Goal: Task Accomplishment & Management: Complete application form

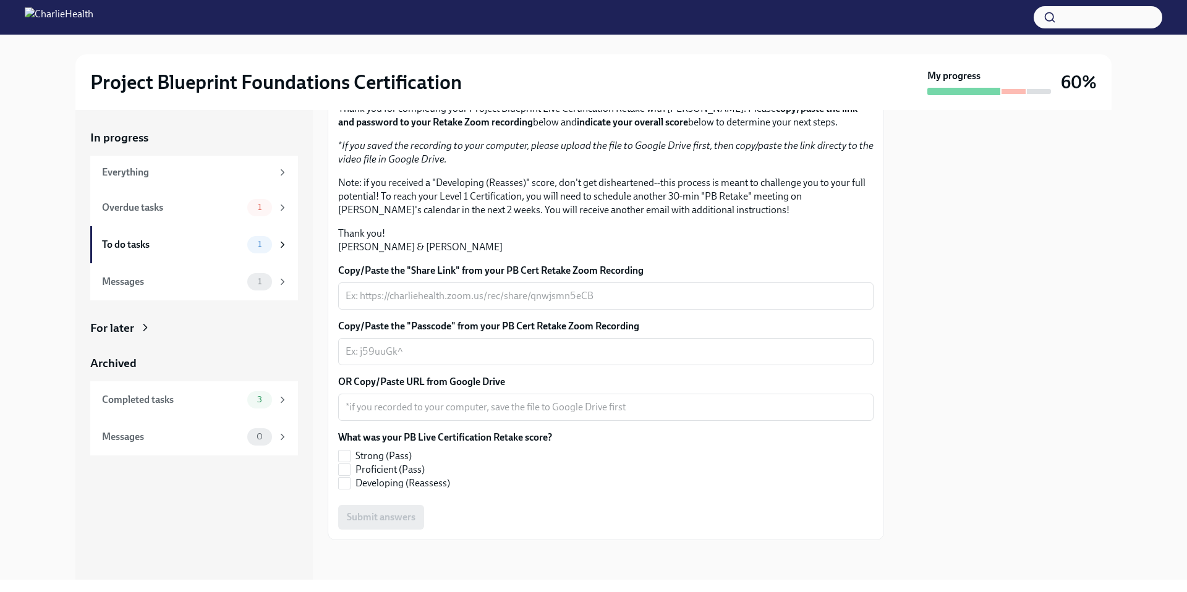
scroll to position [157, 0]
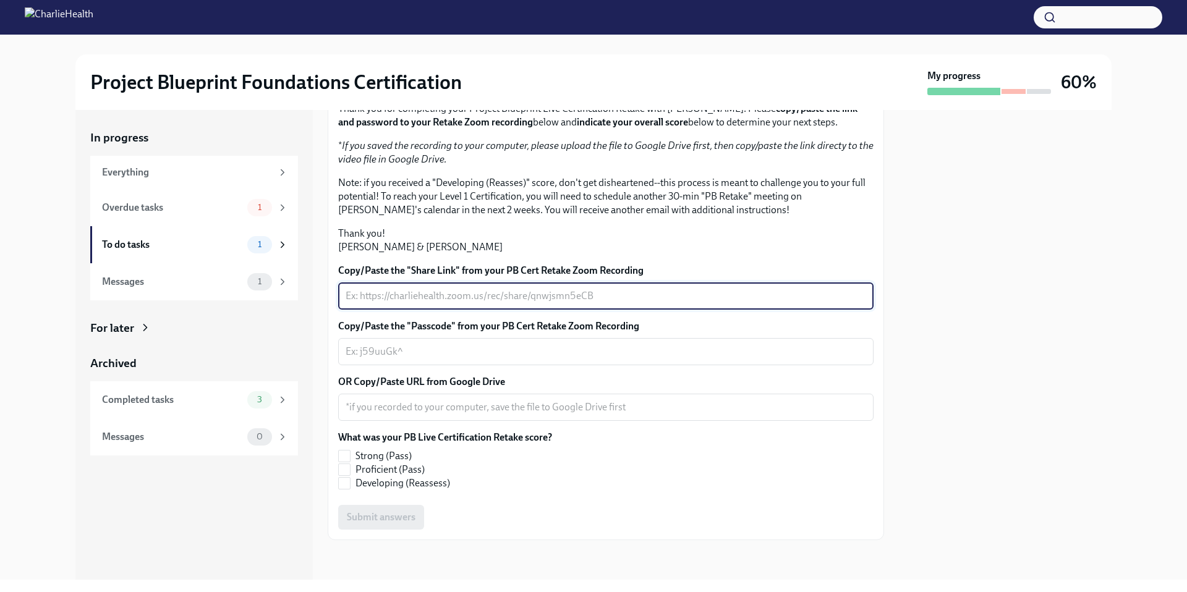
click at [399, 304] on textarea "Copy/Paste the "Share Link" from your PB Cert Retake Zoom Recording" at bounding box center [606, 296] width 521 height 15
paste textarea "[URL][DOMAIN_NAME]"
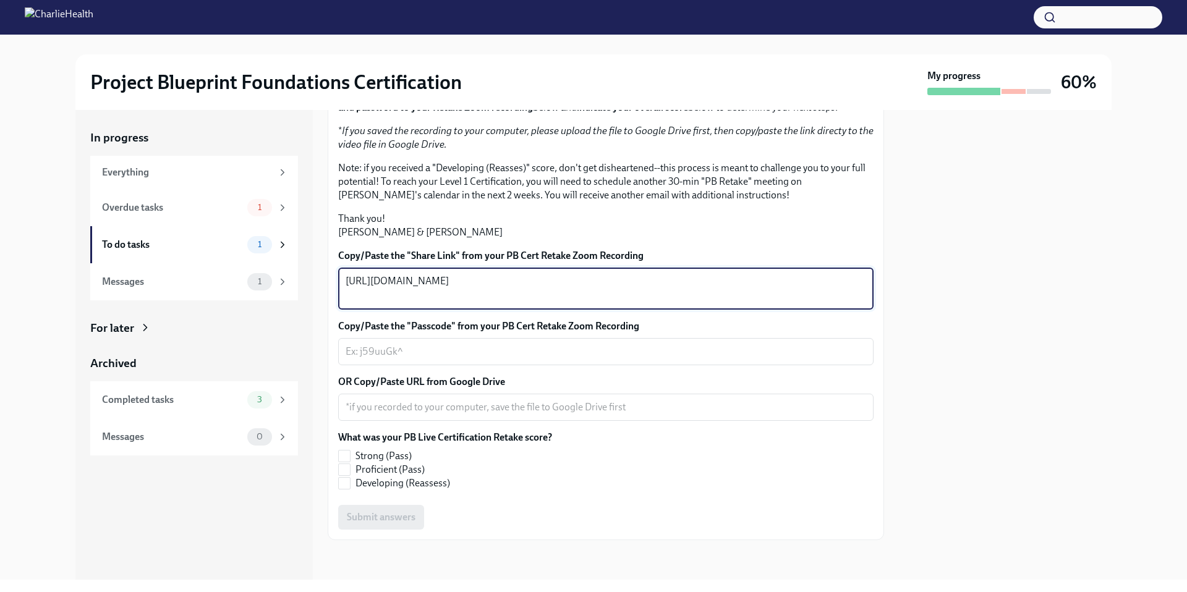
type textarea "[URL][DOMAIN_NAME]"
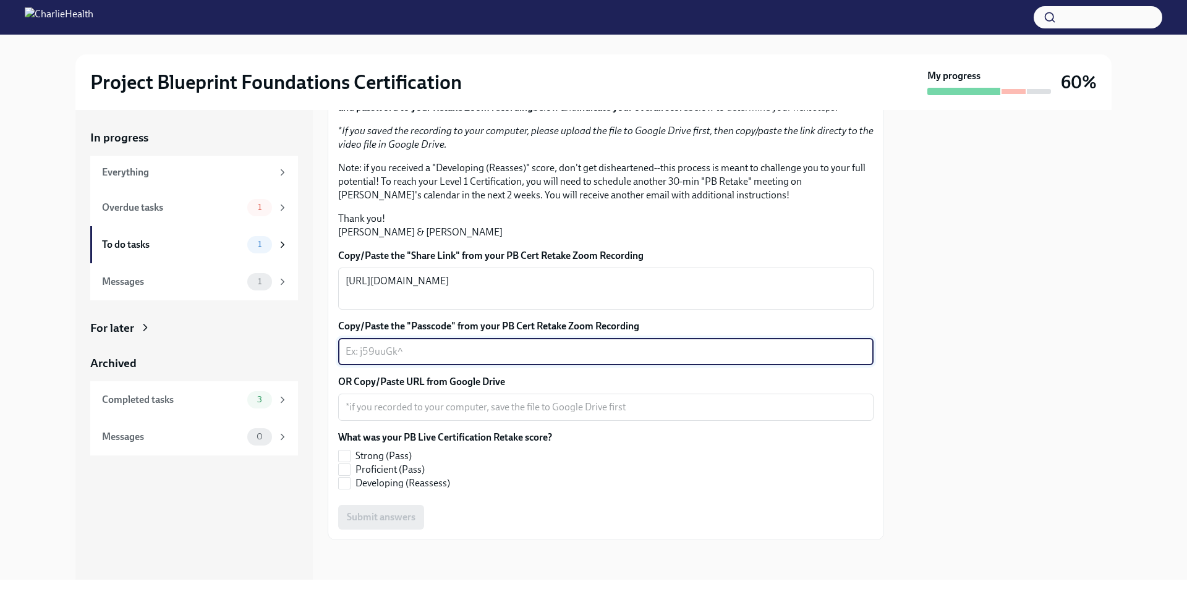
click at [367, 359] on textarea "Copy/Paste the "Passcode" from your PB Cert Retake Zoom Recording" at bounding box center [606, 351] width 521 height 15
paste textarea "Jv2*M7CH"
type textarea "Jv2*M7CH"
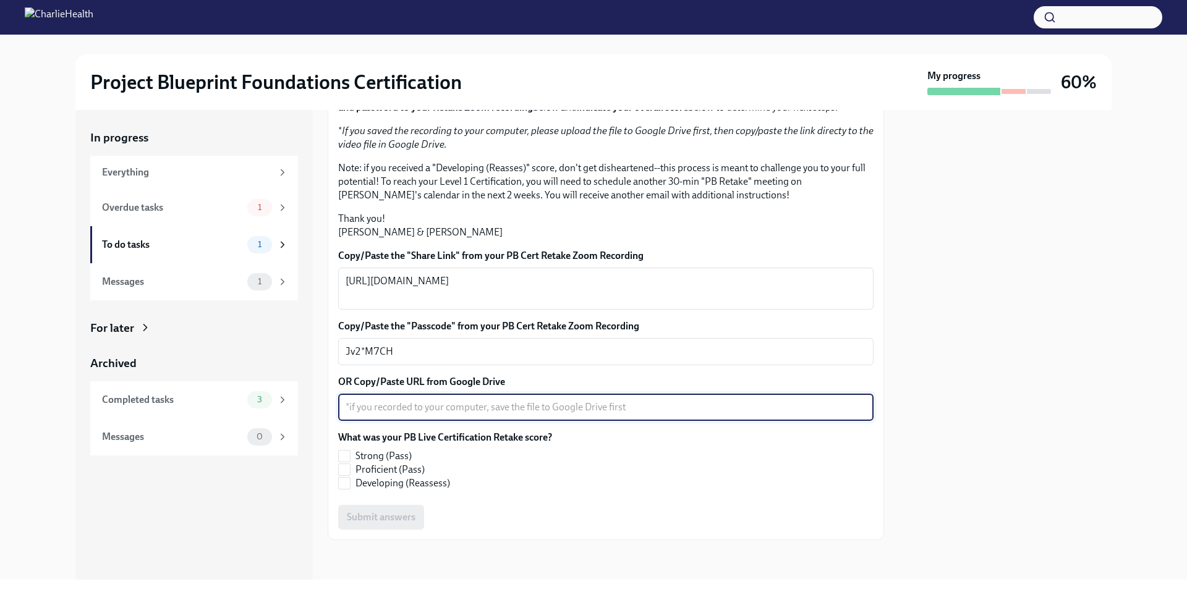
click at [450, 410] on textarea "OR Copy/Paste URL from Google Drive" at bounding box center [606, 407] width 521 height 15
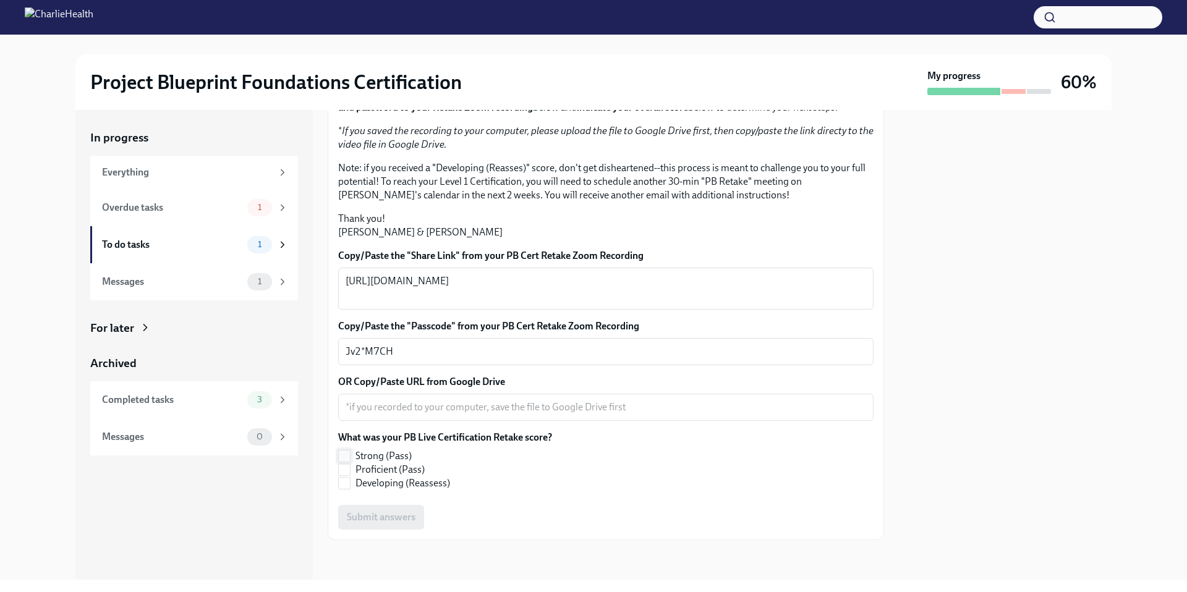
click at [403, 453] on span "Strong (Pass)" at bounding box center [384, 457] width 56 height 14
click at [350, 453] on input "Strong (Pass)" at bounding box center [344, 456] width 11 height 11
checkbox input "true"
click at [374, 471] on span "Proficient (Pass)" at bounding box center [390, 470] width 69 height 14
click at [350, 471] on input "Proficient (Pass)" at bounding box center [344, 469] width 11 height 11
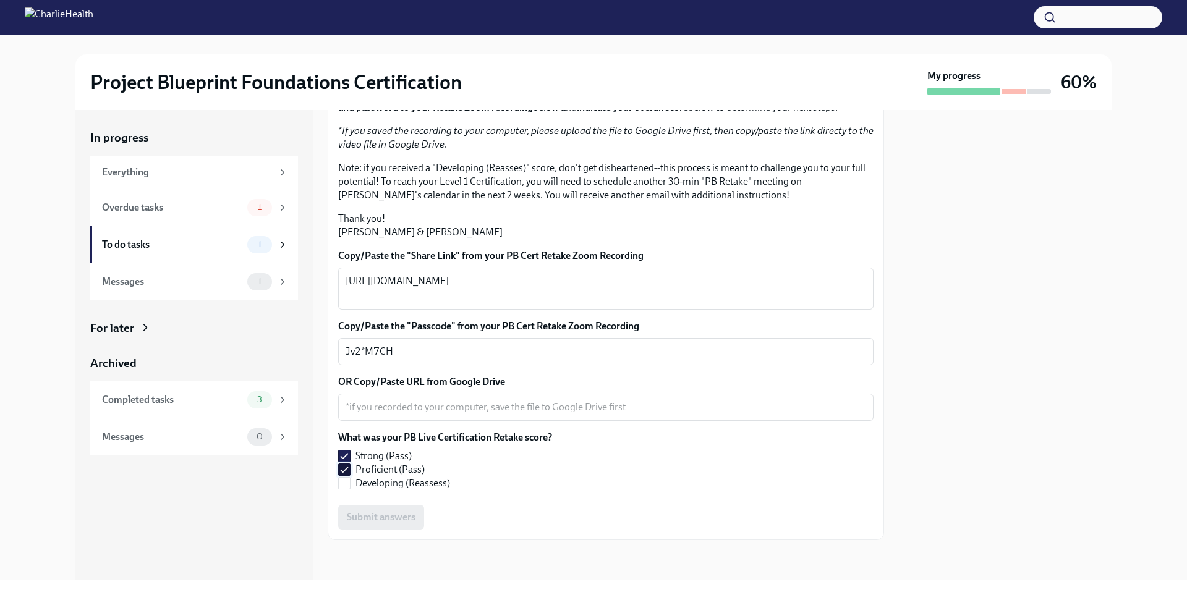
click at [349, 464] on input "Proficient (Pass)" at bounding box center [344, 469] width 11 height 11
checkbox input "false"
click at [407, 395] on div "x ​" at bounding box center [606, 407] width 536 height 27
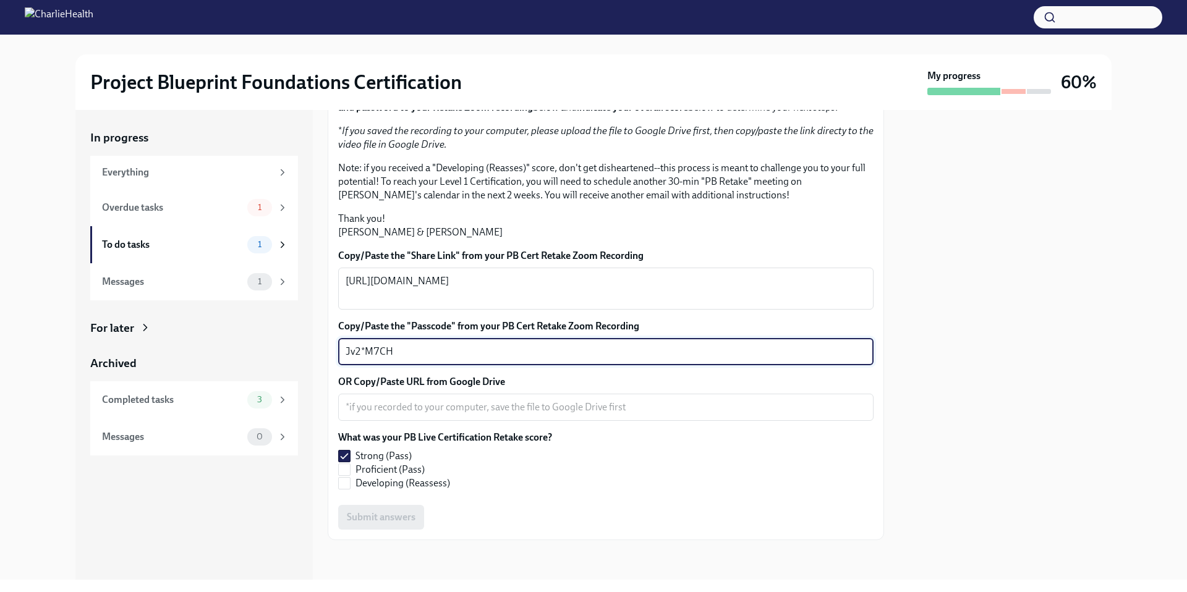
click at [436, 351] on textarea "Jv2*M7CH" at bounding box center [606, 351] width 521 height 15
click at [479, 302] on textarea "[URL][DOMAIN_NAME]" at bounding box center [606, 289] width 521 height 30
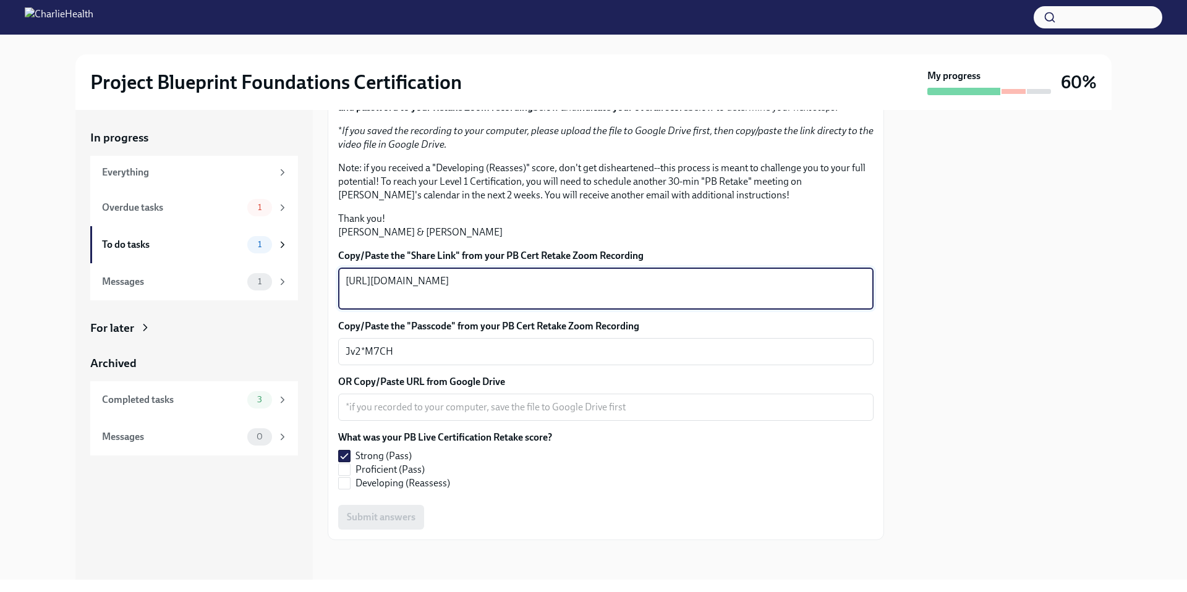
click at [759, 192] on p "Note: if you received a "Developing (Reasses)" score, don't get disheartened--t…" at bounding box center [606, 181] width 536 height 41
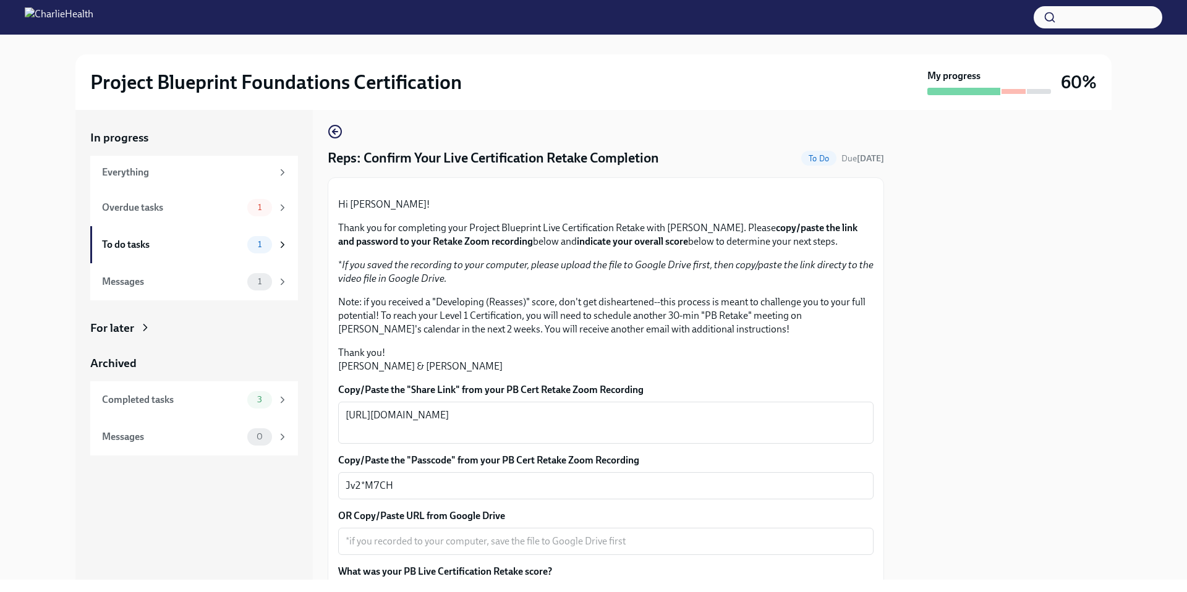
scroll to position [0, 0]
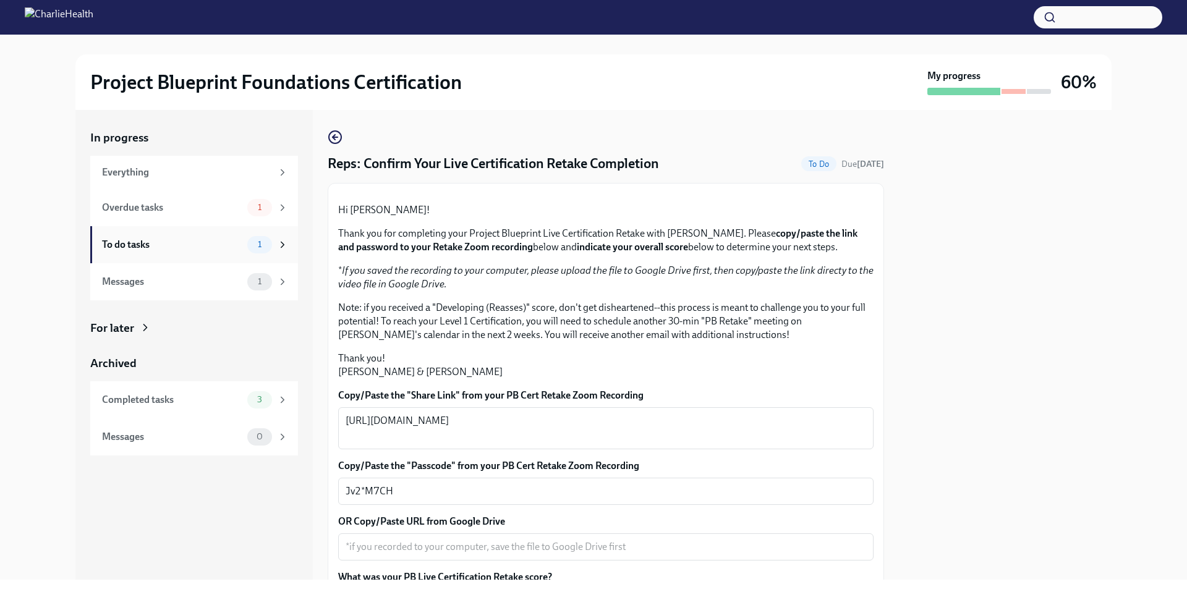
click at [244, 238] on div "To do tasks 1" at bounding box center [195, 244] width 186 height 17
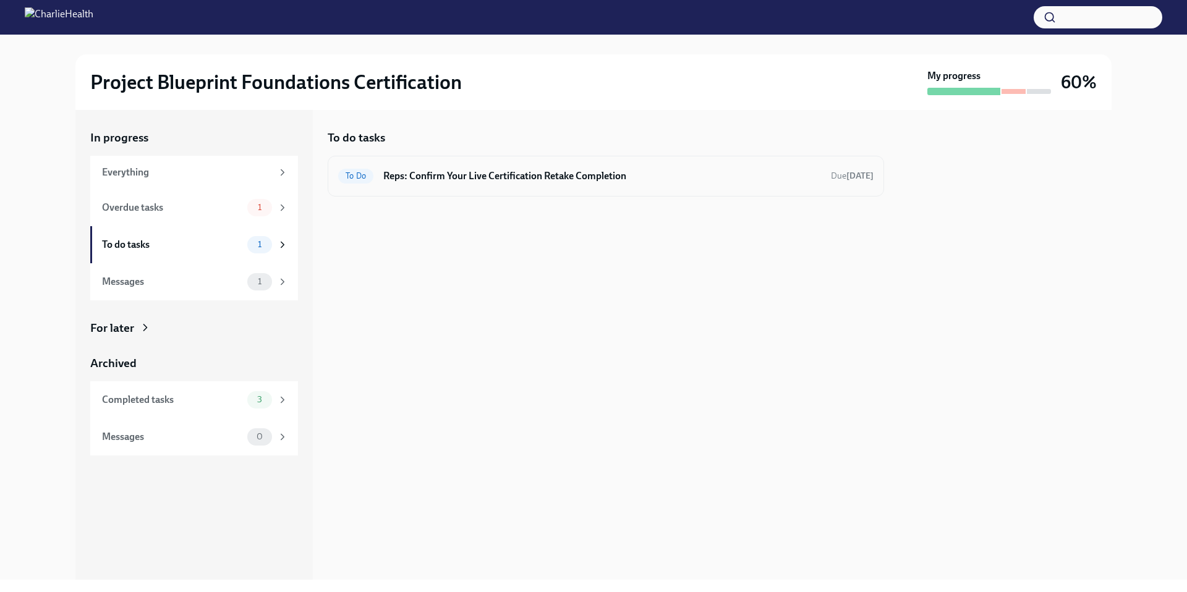
click at [506, 186] on div "To Do Reps: Confirm Your Live Certification Retake Completion Due [DATE]" at bounding box center [606, 176] width 557 height 41
click at [535, 178] on h6 "Reps: Confirm Your Live Certification Retake Completion" at bounding box center [602, 176] width 438 height 14
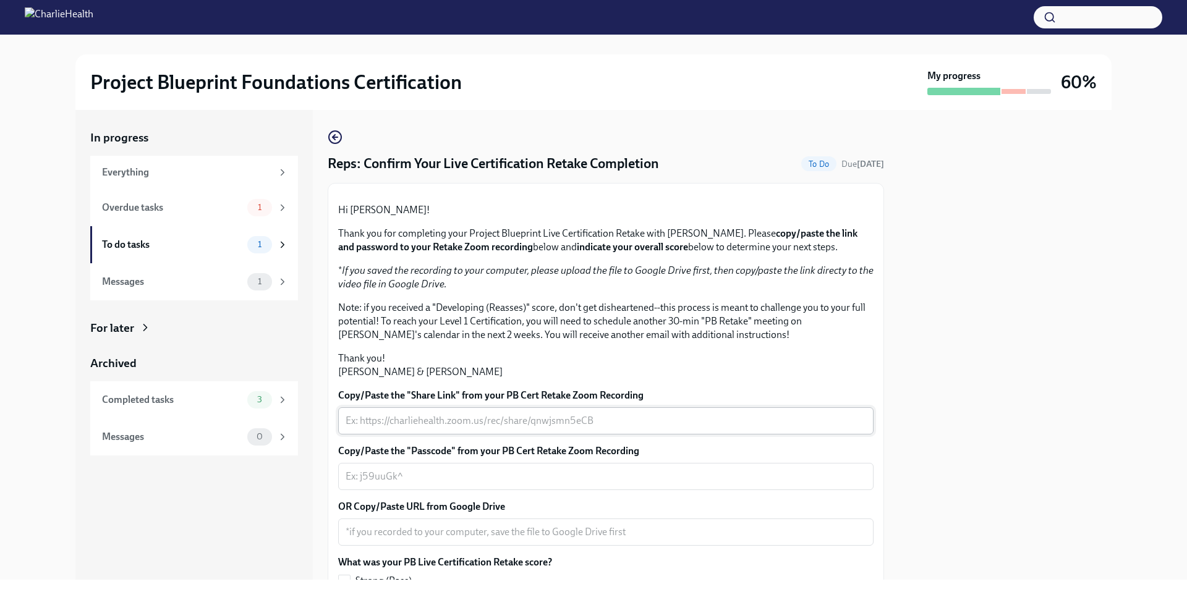
scroll to position [253, 0]
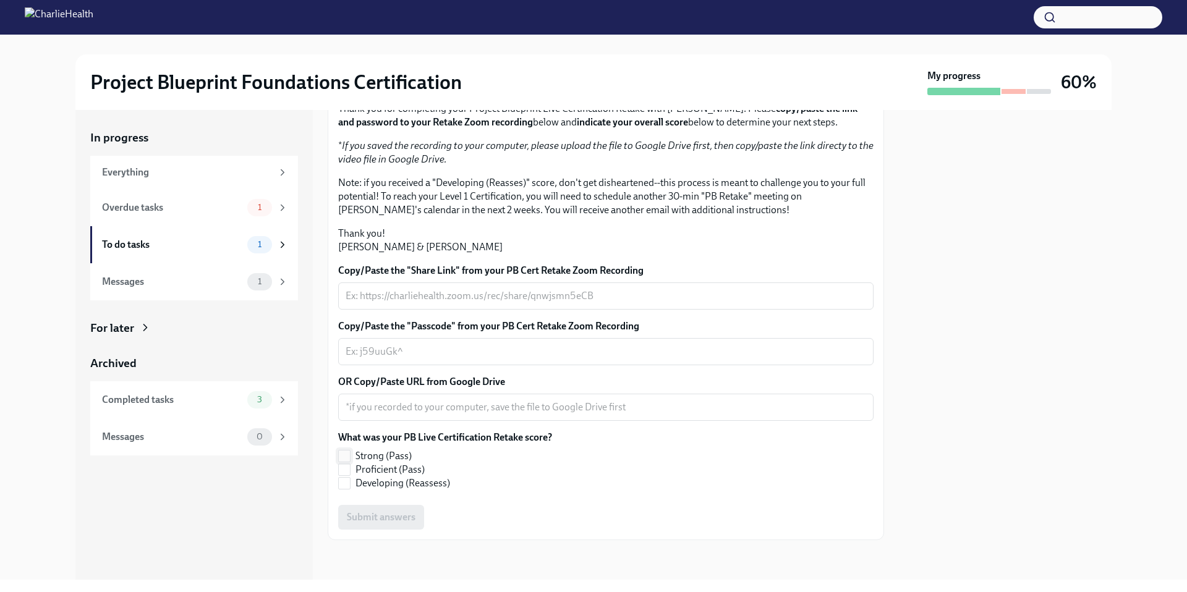
click at [349, 453] on input "Strong (Pass)" at bounding box center [344, 456] width 11 height 11
checkbox input "true"
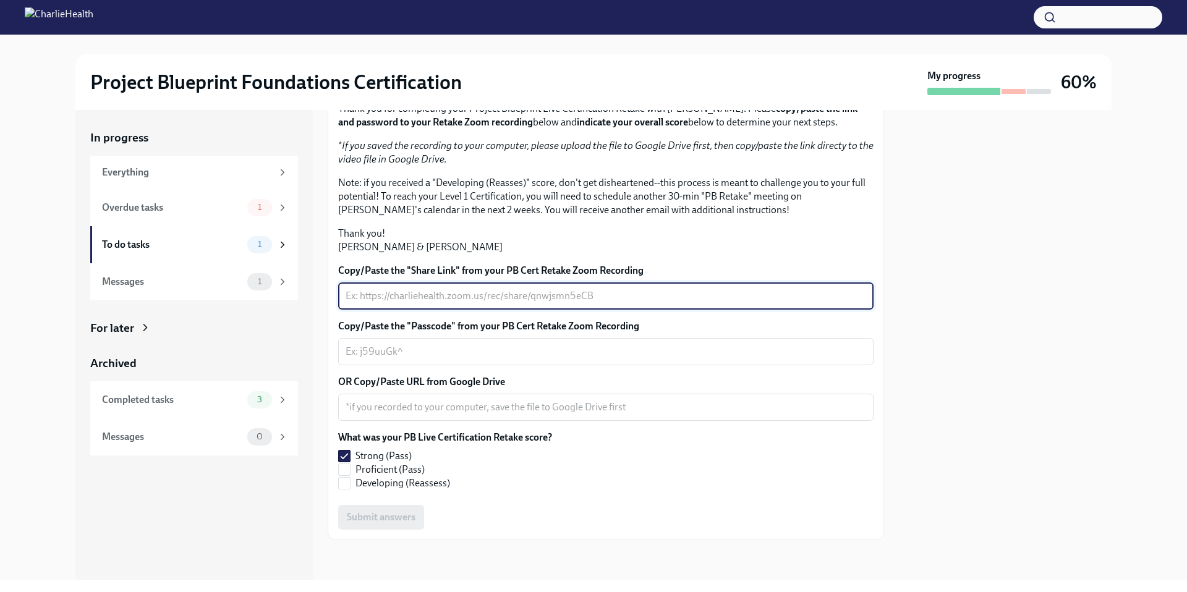
click at [421, 291] on textarea "Copy/Paste the "Share Link" from your PB Cert Retake Zoom Recording" at bounding box center [606, 296] width 521 height 15
paste textarea "https://charliehealth.zoom.us/rec/share/YHErZazWhqqF0Qvhh8O7dRaF71gPfxfJtfIjxHB…"
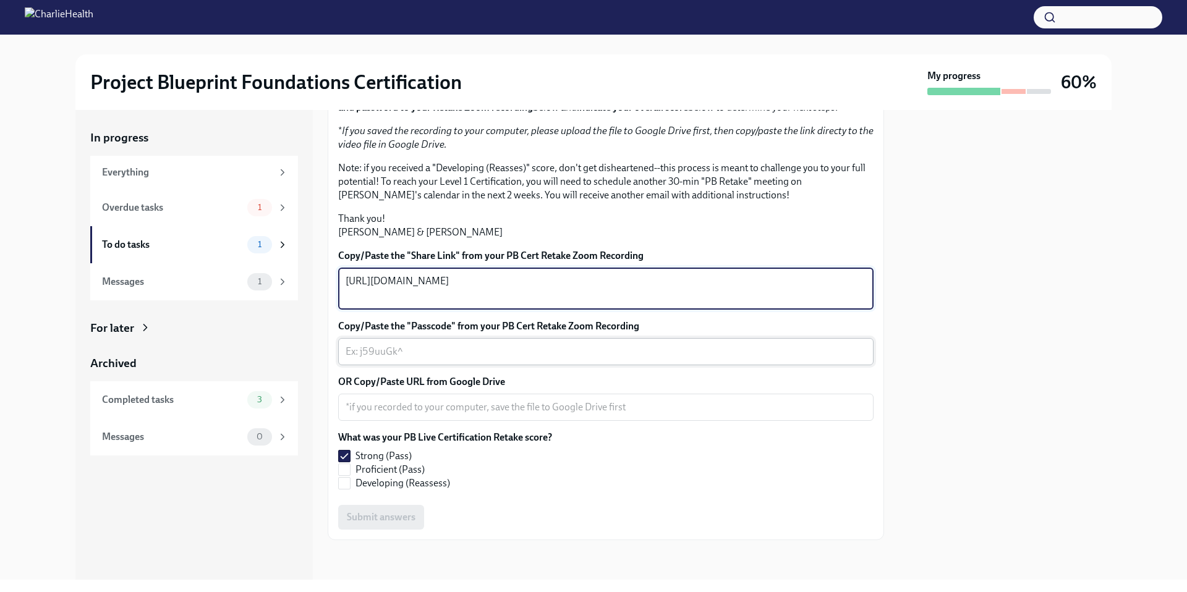
type textarea "https://charliehealth.zoom.us/rec/share/YHErZazWhqqF0Qvhh8O7dRaF71gPfxfJtfIjxHB…"
click at [416, 359] on textarea "Copy/Paste the "Passcode" from your PB Cert Retake Zoom Recording" at bounding box center [606, 351] width 521 height 15
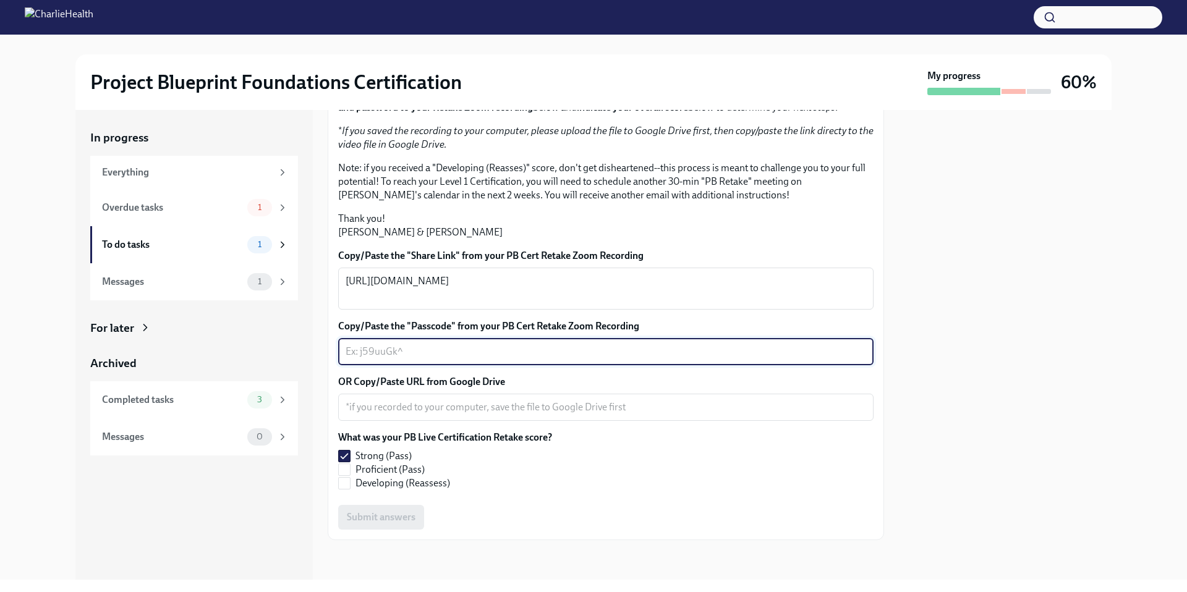
paste textarea "Jv2*M7CH"
type textarea "Jv2*M7CH"
click at [457, 490] on label "Developing (Reassess)" at bounding box center [440, 484] width 204 height 14
click at [350, 489] on input "Developing (Reassess)" at bounding box center [344, 483] width 11 height 11
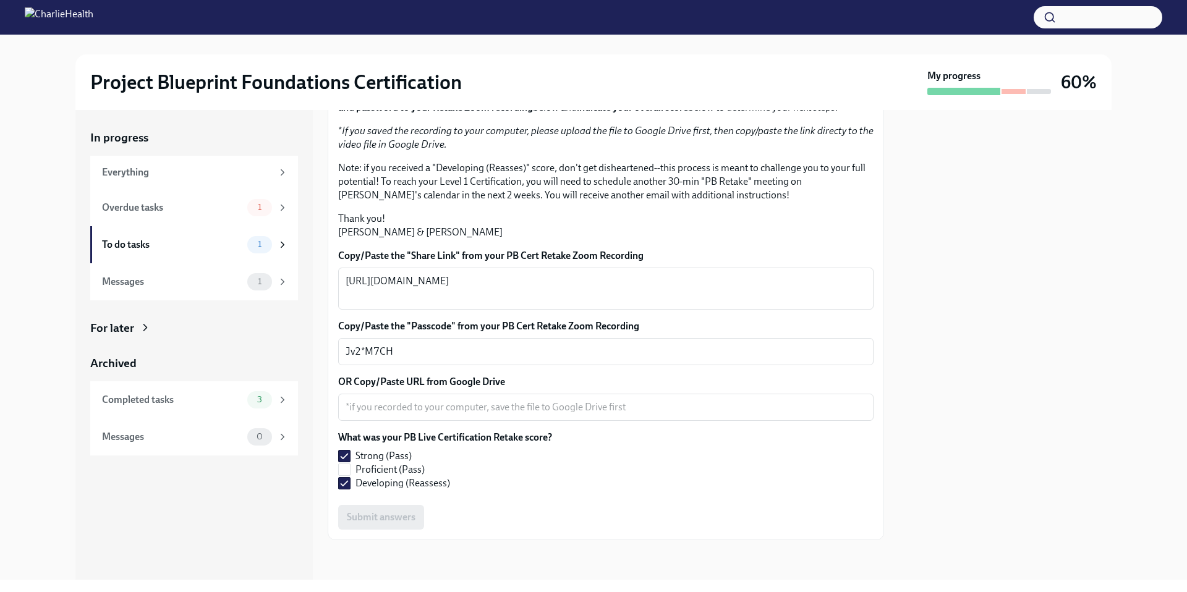
click at [415, 530] on div "Submit answers" at bounding box center [606, 517] width 536 height 25
click at [380, 490] on span "Developing (Reassess)" at bounding box center [403, 484] width 95 height 14
click at [350, 489] on input "Developing (Reassess)" at bounding box center [344, 483] width 11 height 11
checkbox input "false"
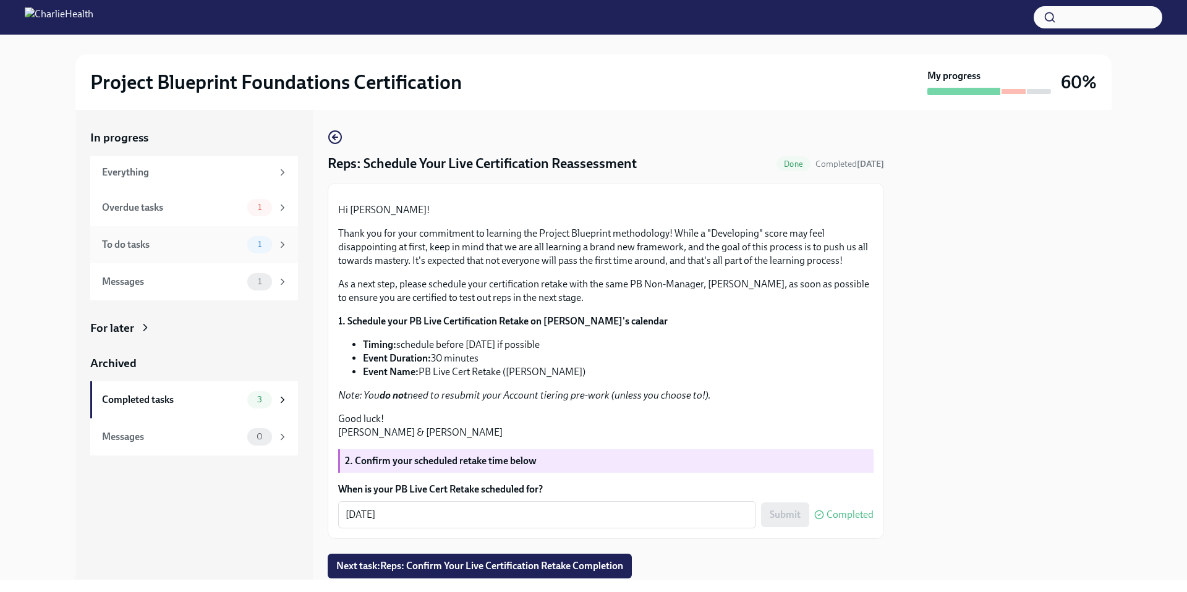
click at [264, 244] on span "1" at bounding box center [259, 244] width 19 height 9
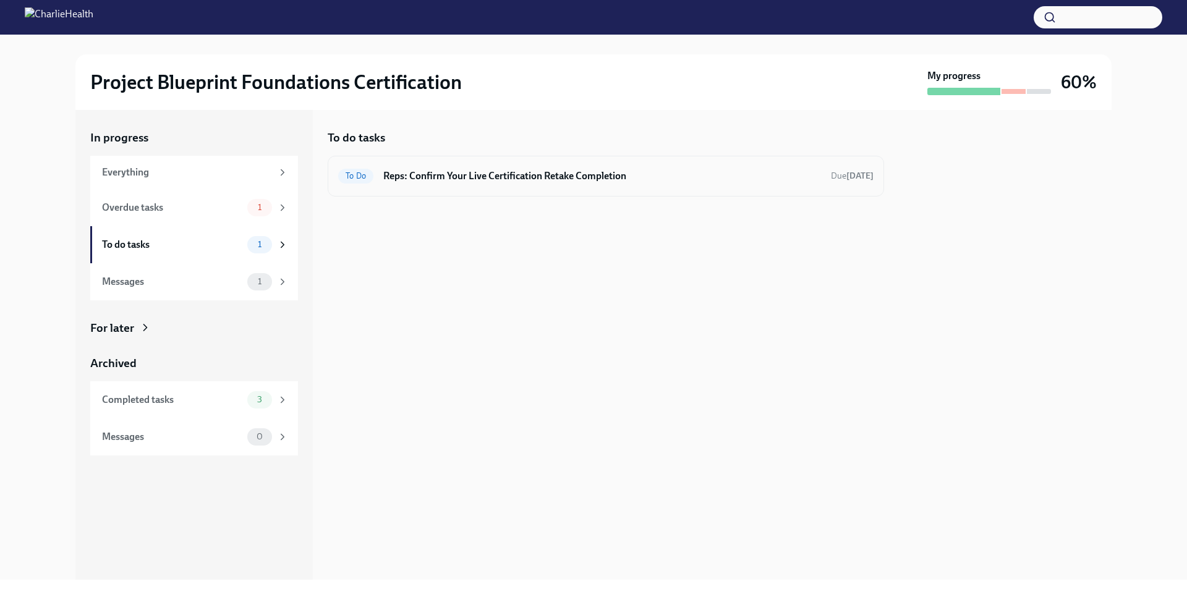
click at [503, 177] on h6 "Reps: Confirm Your Live Certification Retake Completion" at bounding box center [602, 176] width 438 height 14
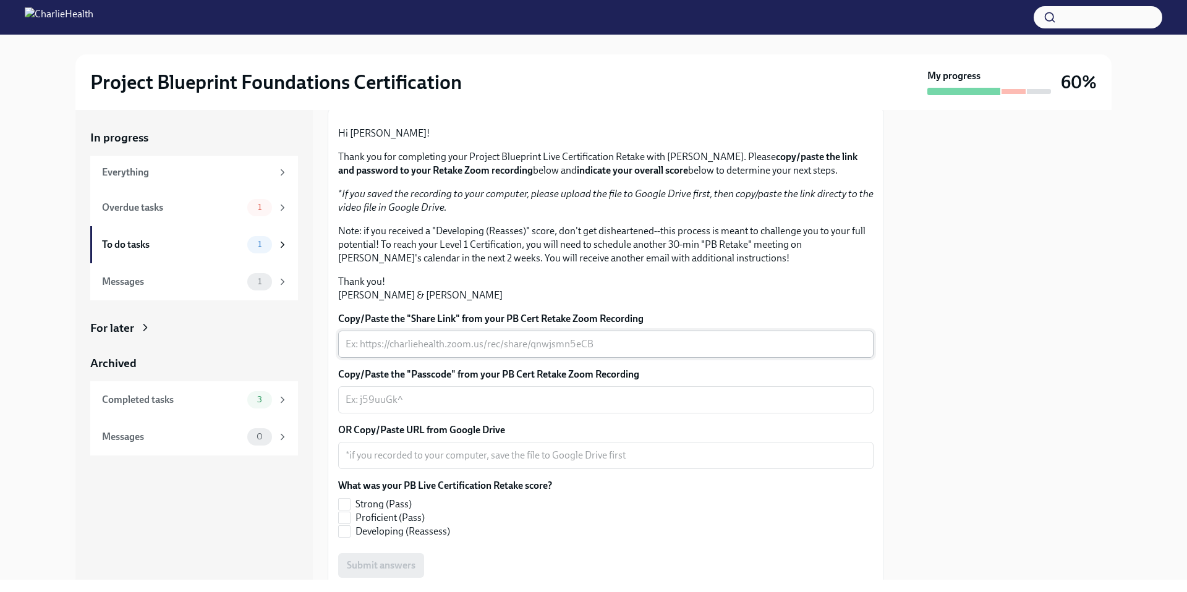
scroll to position [245, 0]
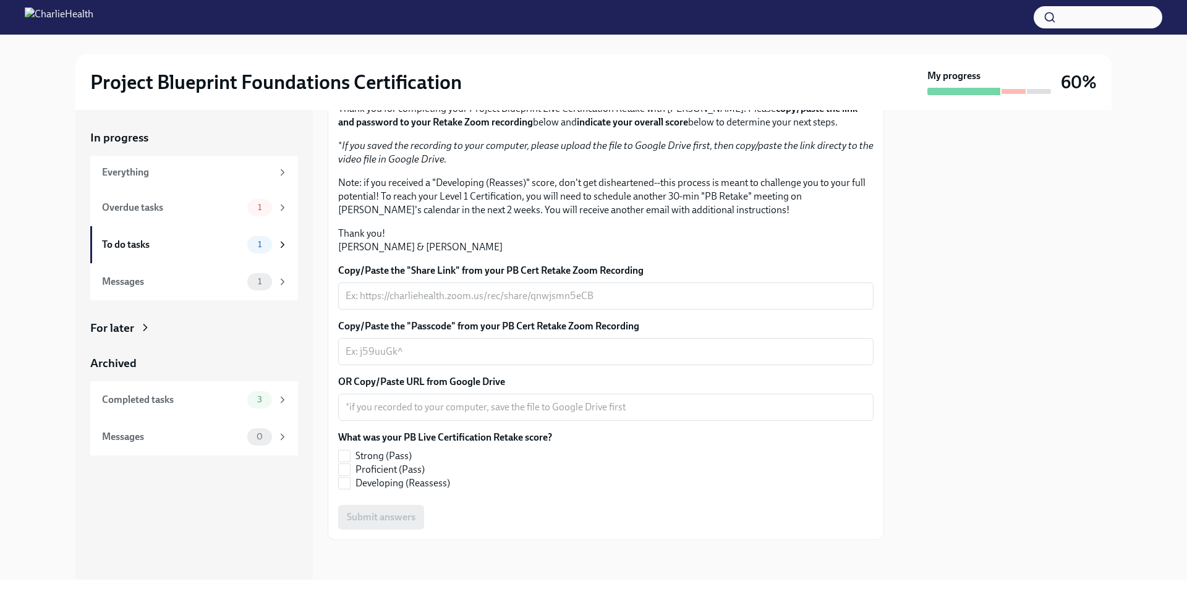
click at [412, 519] on div "Submit answers" at bounding box center [606, 517] width 536 height 25
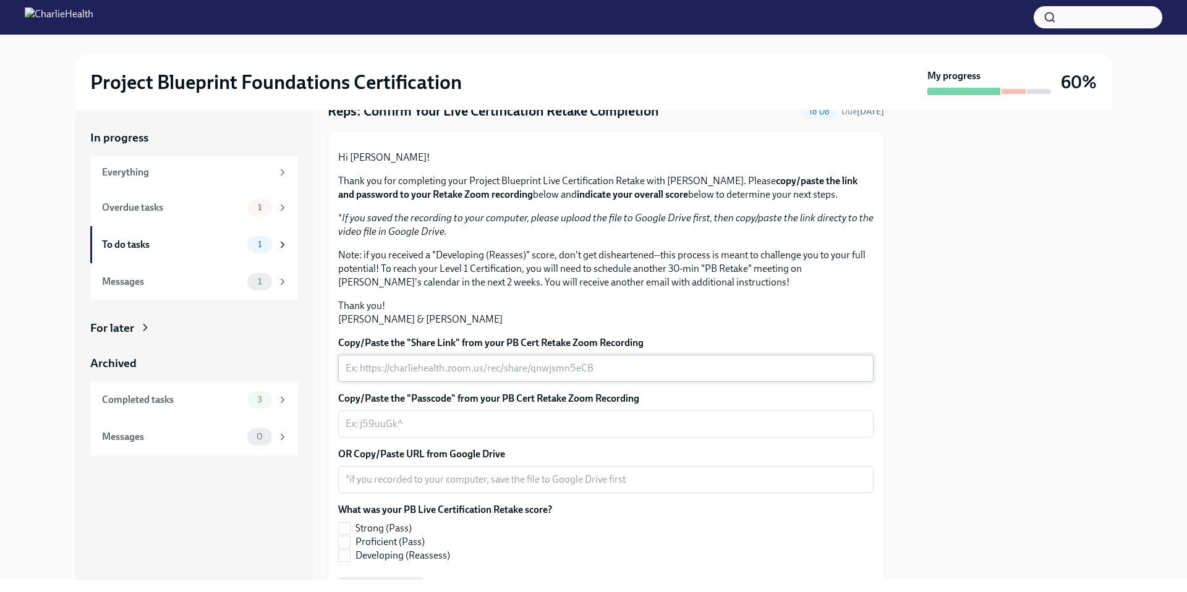
scroll to position [37, 0]
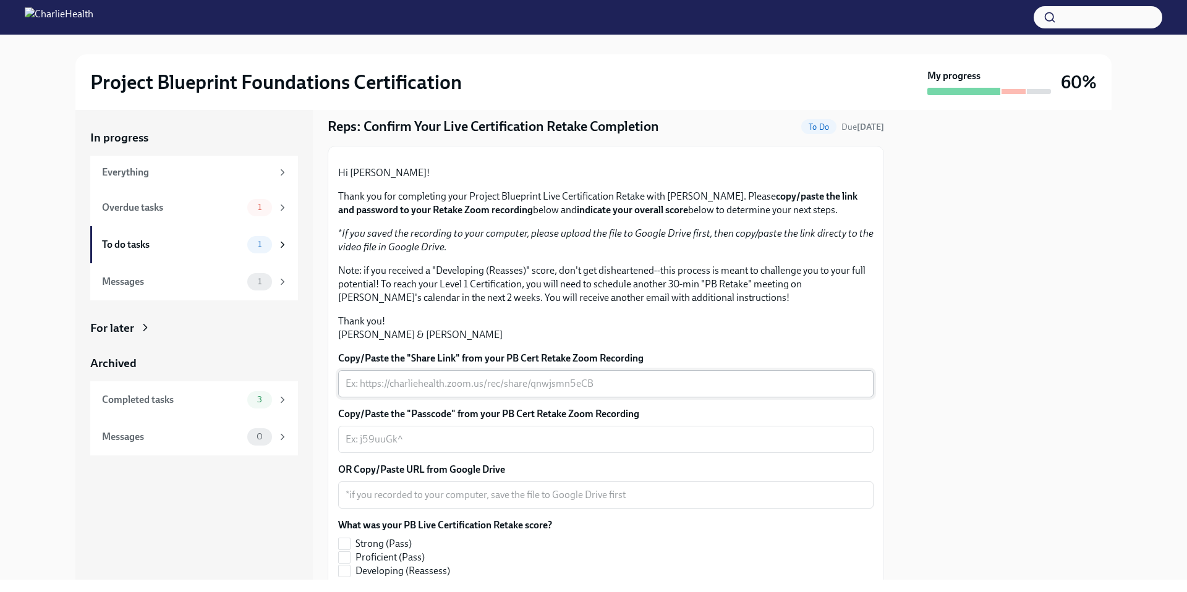
click at [424, 391] on textarea "Copy/Paste the "Share Link" from your PB Cert Retake Zoom Recording" at bounding box center [606, 384] width 521 height 15
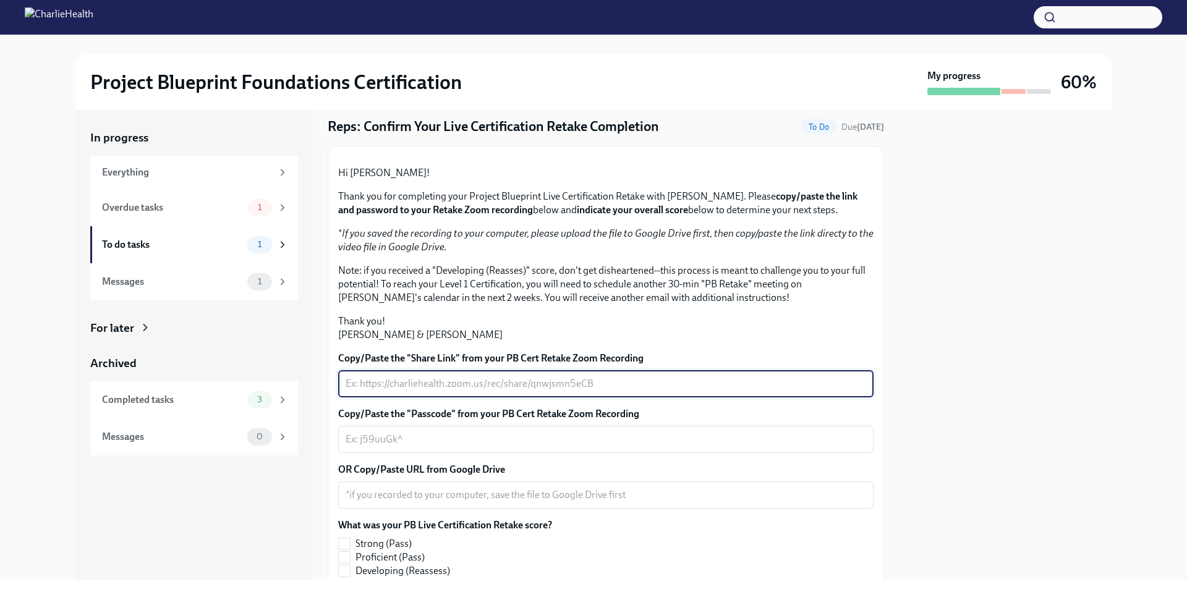
paste textarea "[URL][DOMAIN_NAME]"
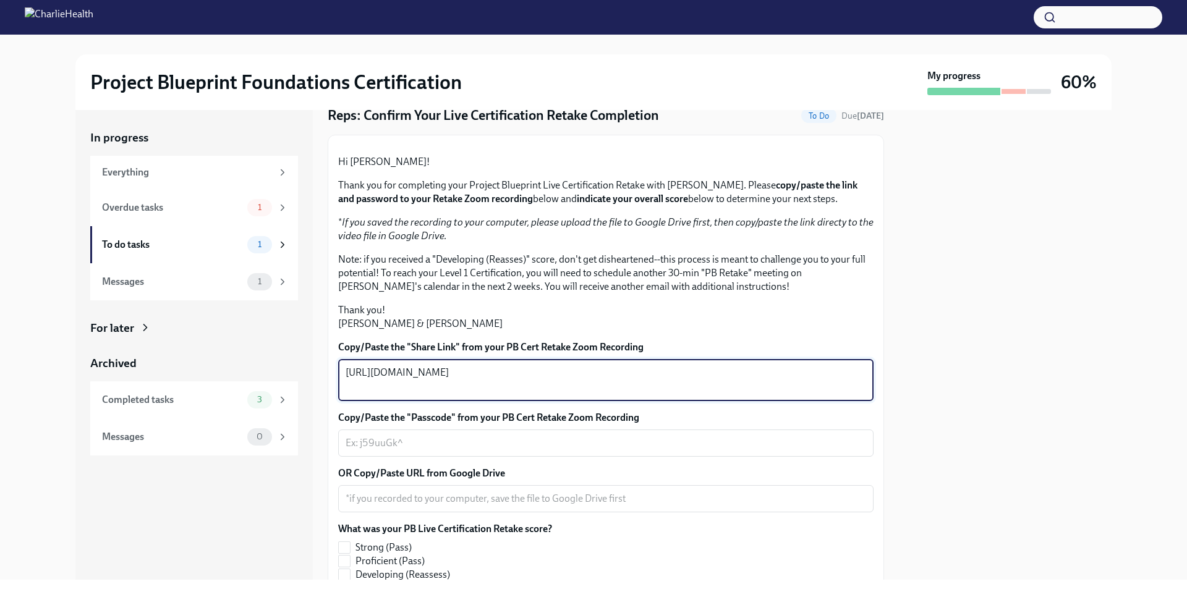
scroll to position [122, 0]
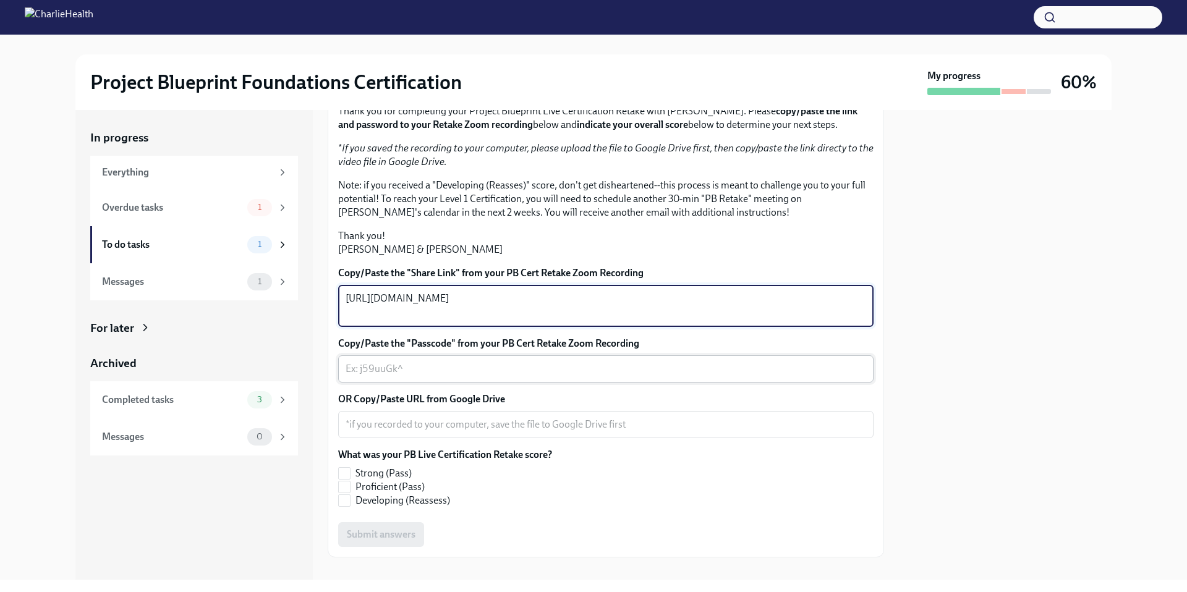
type textarea "[URL][DOMAIN_NAME]"
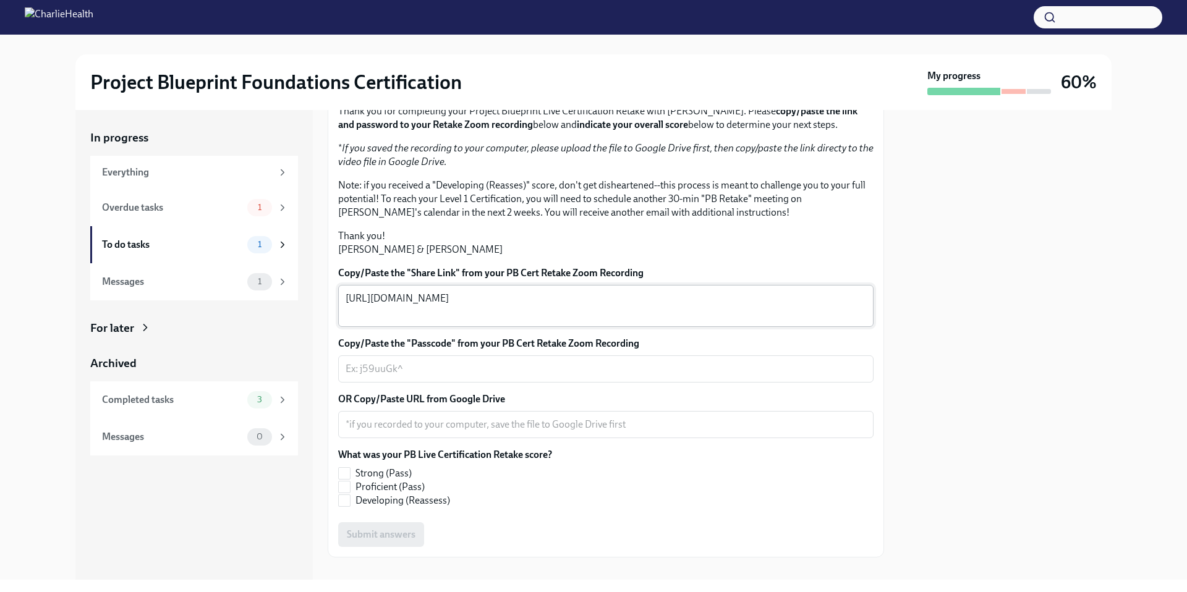
drag, startPoint x: 408, startPoint y: 508, endPoint x: 412, endPoint y: 435, distance: 72.5
click at [408, 383] on div "x ​" at bounding box center [606, 369] width 536 height 27
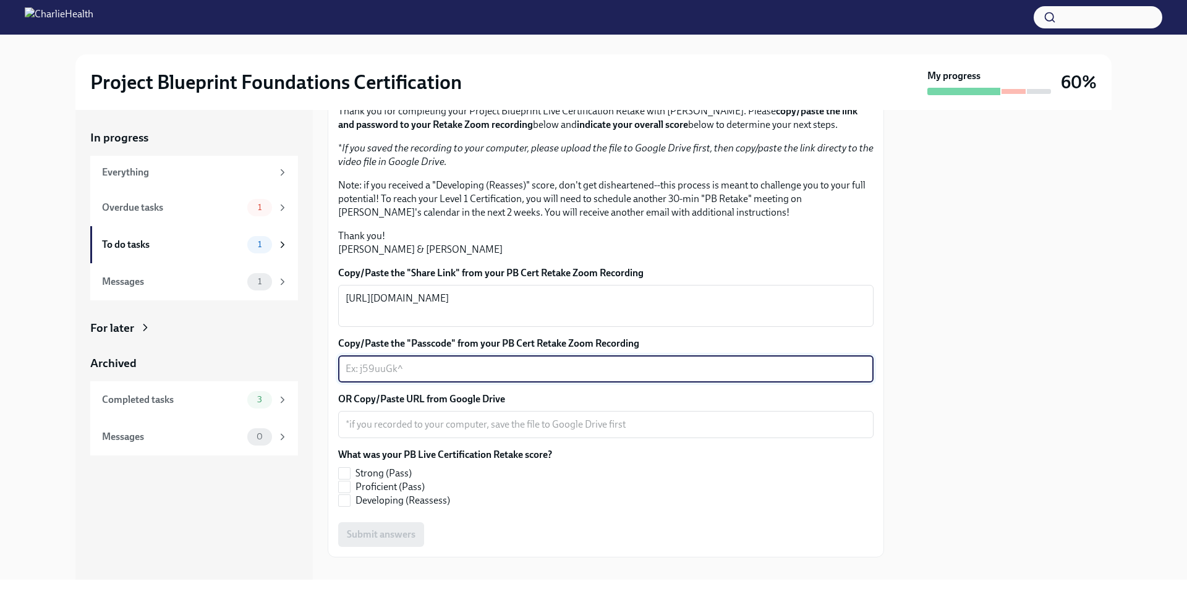
click at [436, 377] on textarea "Copy/Paste the "Passcode" from your PB Cert Retake Zoom Recording" at bounding box center [606, 369] width 521 height 15
paste textarea "Jv2*M7CH"
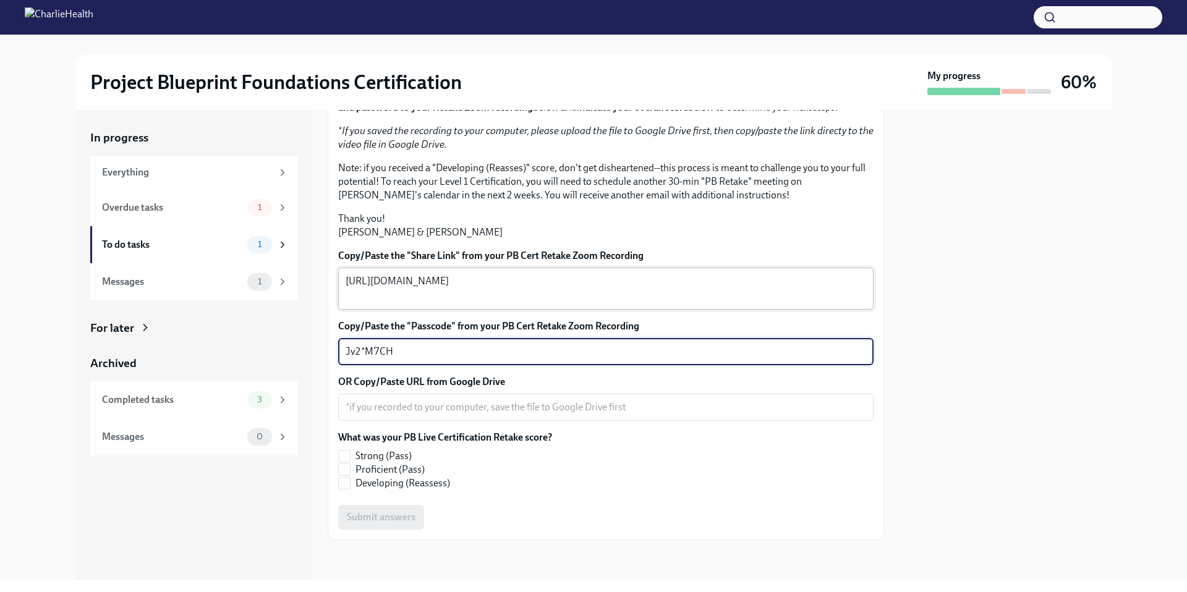
scroll to position [268, 0]
type textarea "Jv2*M7CH"
click at [383, 453] on span "Strong (Pass)" at bounding box center [384, 457] width 56 height 14
click at [350, 453] on input "Strong (Pass)" at bounding box center [344, 456] width 11 height 11
checkbox input "true"
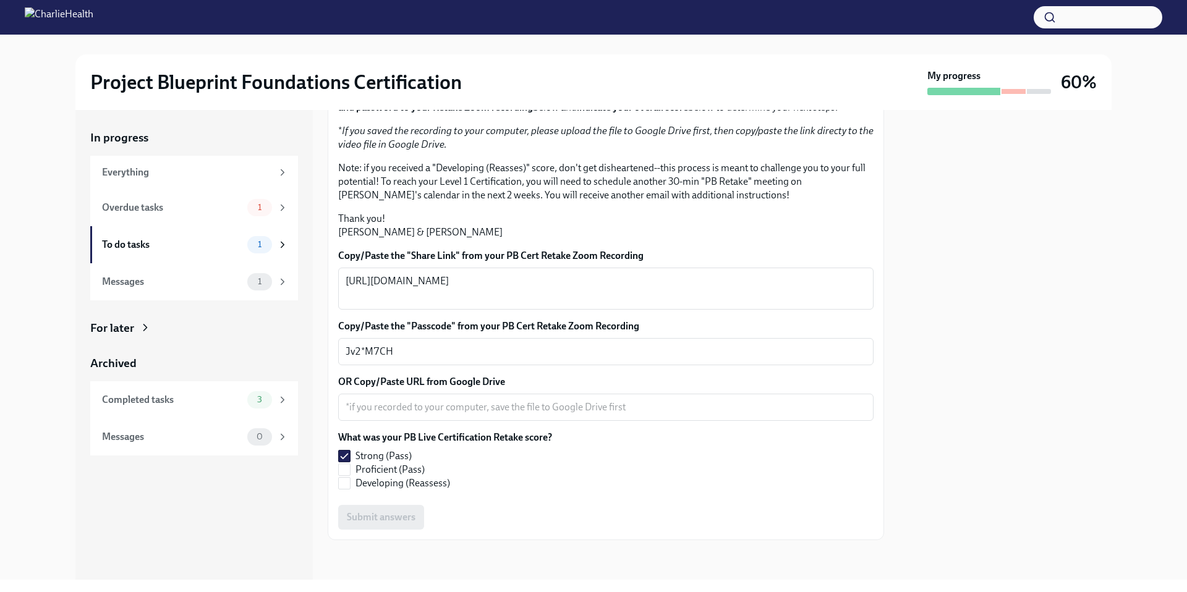
click at [385, 519] on div "Submit answers" at bounding box center [606, 517] width 536 height 25
click at [381, 518] on div "Submit answers" at bounding box center [606, 517] width 536 height 25
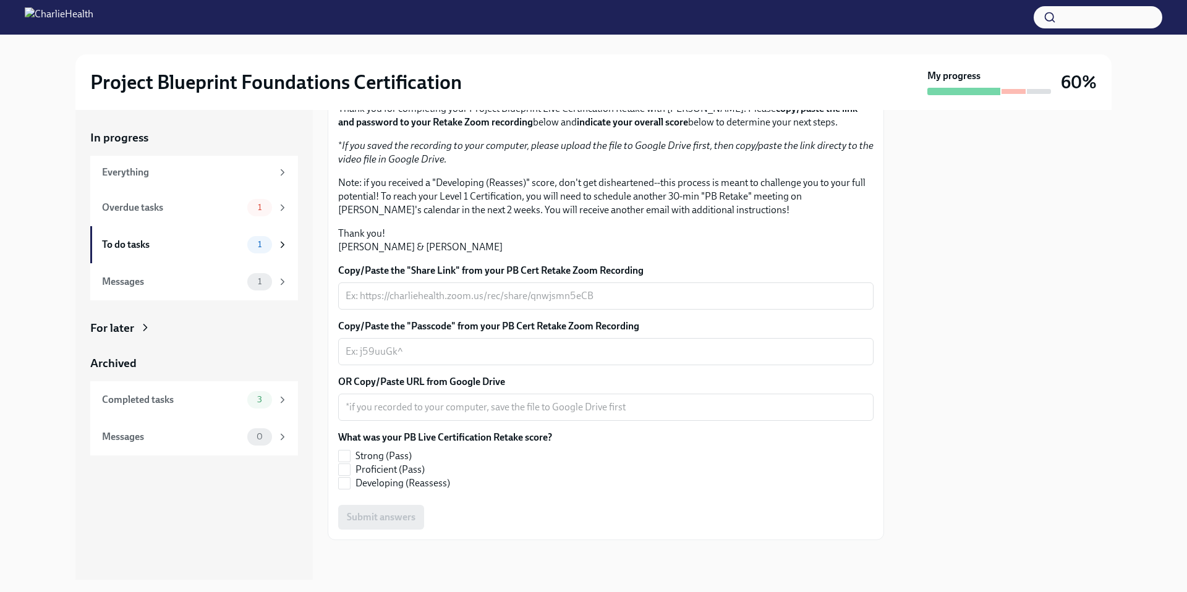
scroll to position [230, 0]
click at [435, 415] on textarea "OR Copy/Paste URL from Google Drive" at bounding box center [606, 407] width 521 height 15
click at [200, 207] on div "Overdue tasks" at bounding box center [172, 208] width 140 height 14
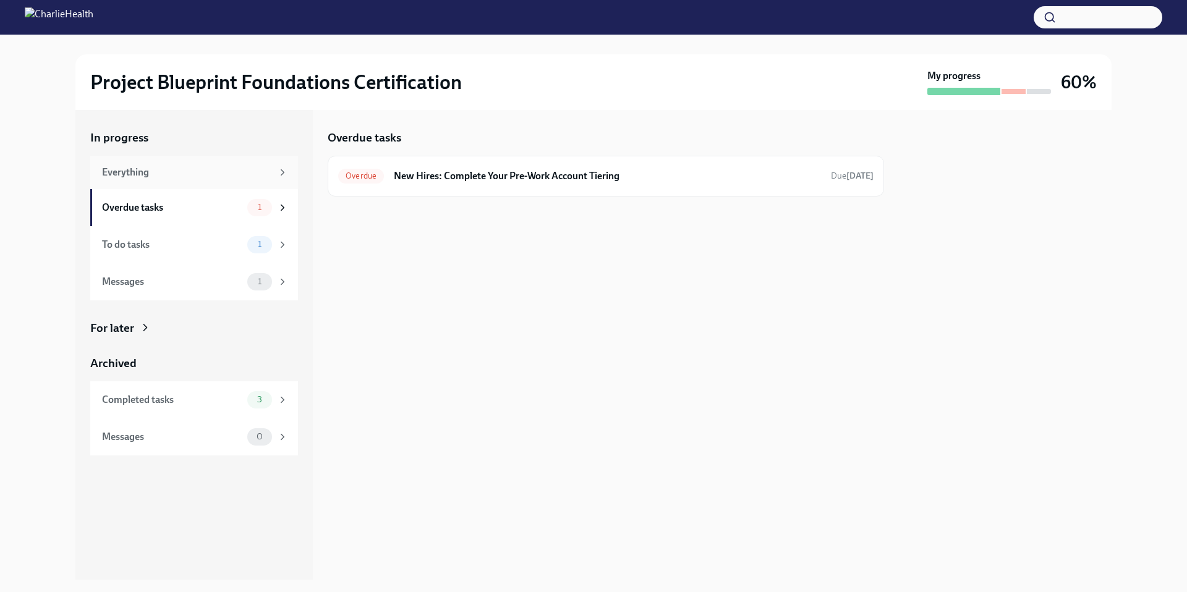
click at [210, 168] on div "Everything" at bounding box center [187, 173] width 170 height 14
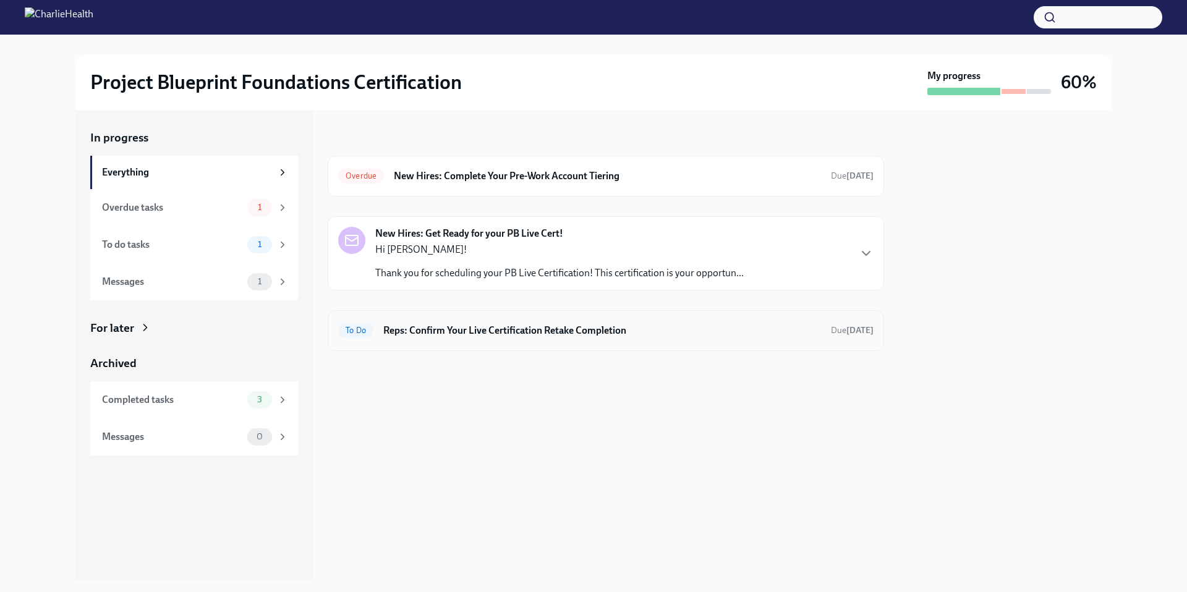
click at [549, 329] on h6 "Reps: Confirm Your Live Certification Retake Completion" at bounding box center [602, 331] width 438 height 14
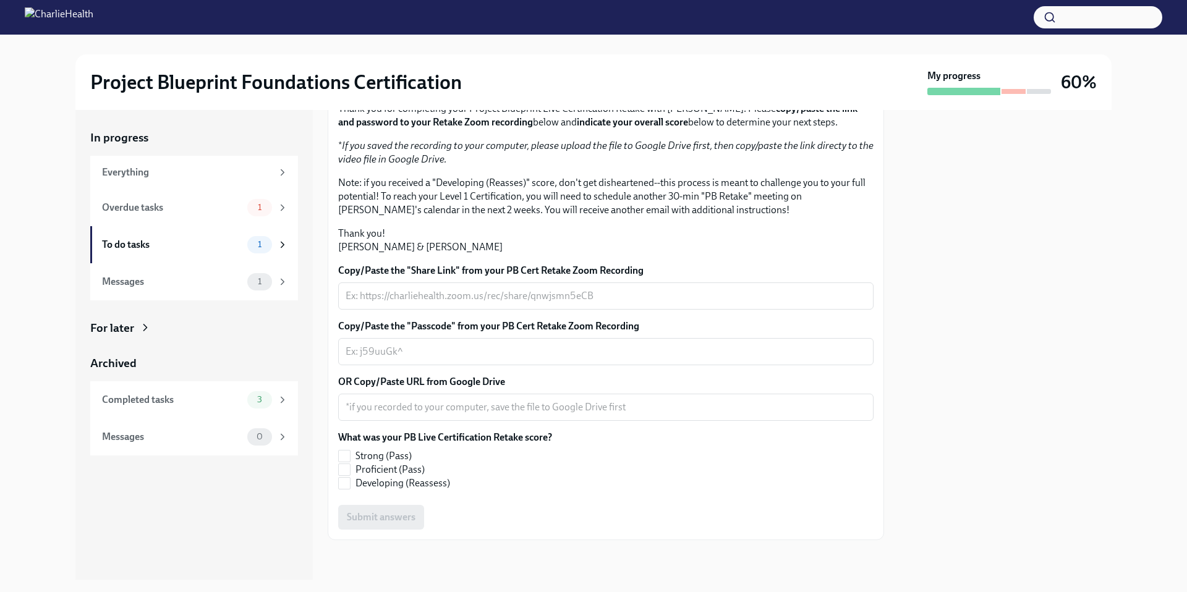
scroll to position [182, 0]
click at [244, 284] on div "Messages 1" at bounding box center [195, 281] width 186 height 17
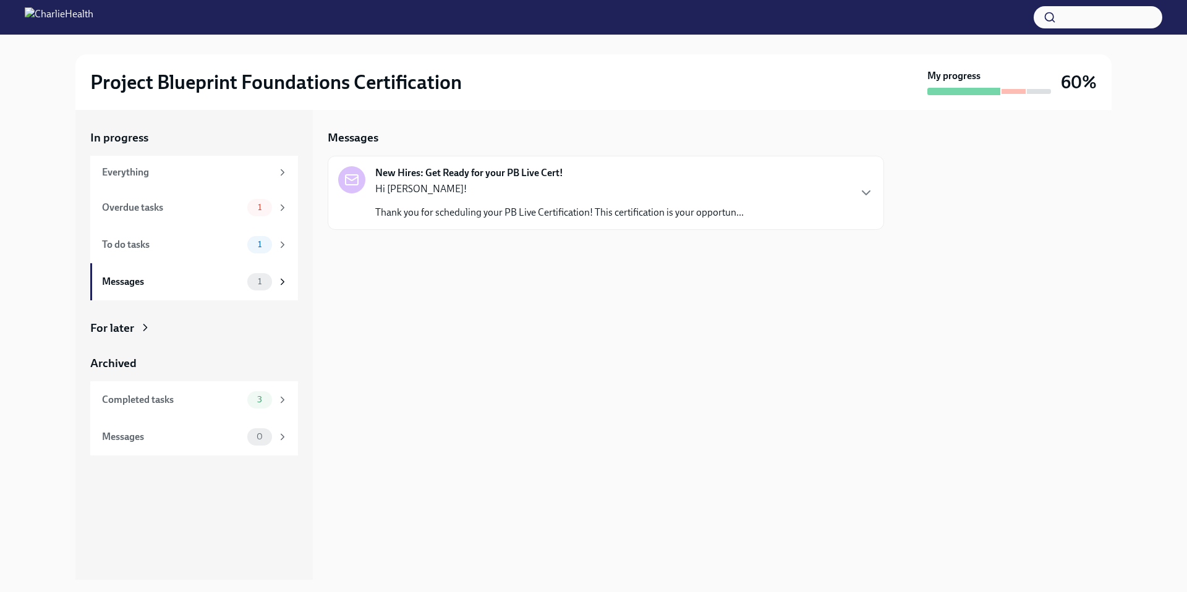
click at [446, 207] on p "Thank you for scheduling your PB Live Certification! This certification is your…" at bounding box center [559, 213] width 369 height 14
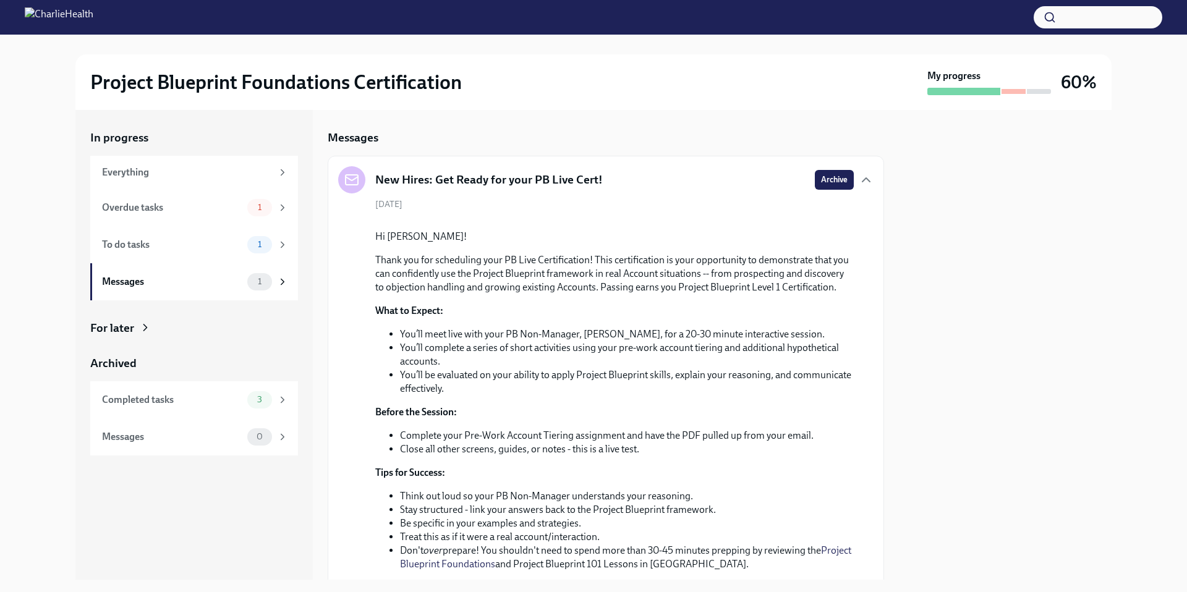
click at [998, 153] on div at bounding box center [1005, 345] width 213 height 470
click at [257, 202] on div "1" at bounding box center [259, 207] width 25 height 17
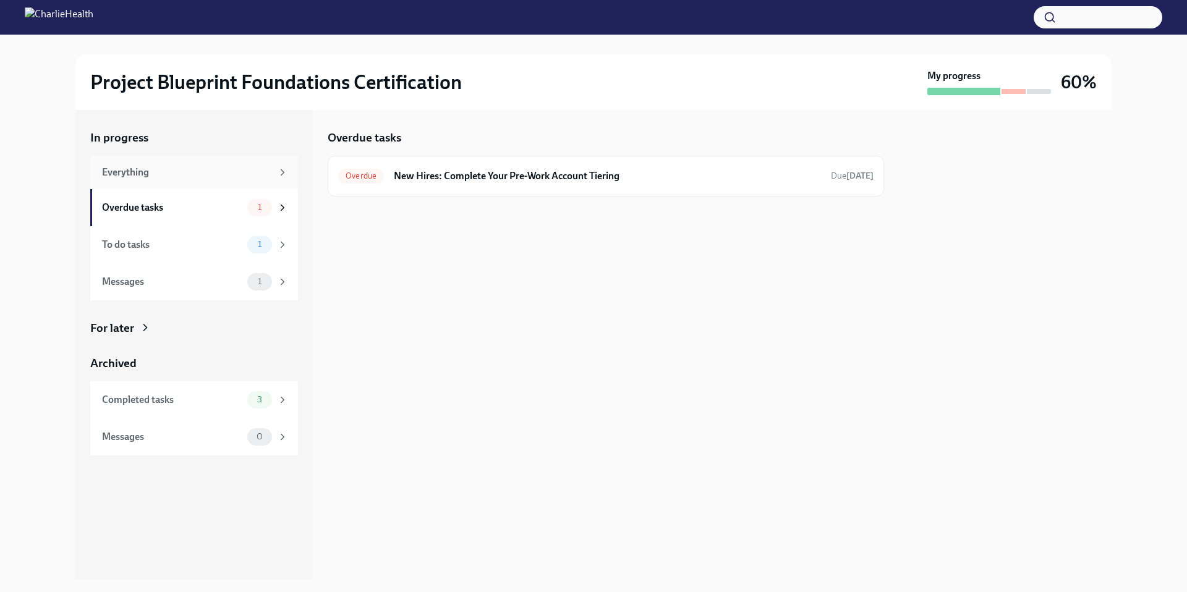
click at [190, 181] on div "Everything" at bounding box center [194, 172] width 208 height 33
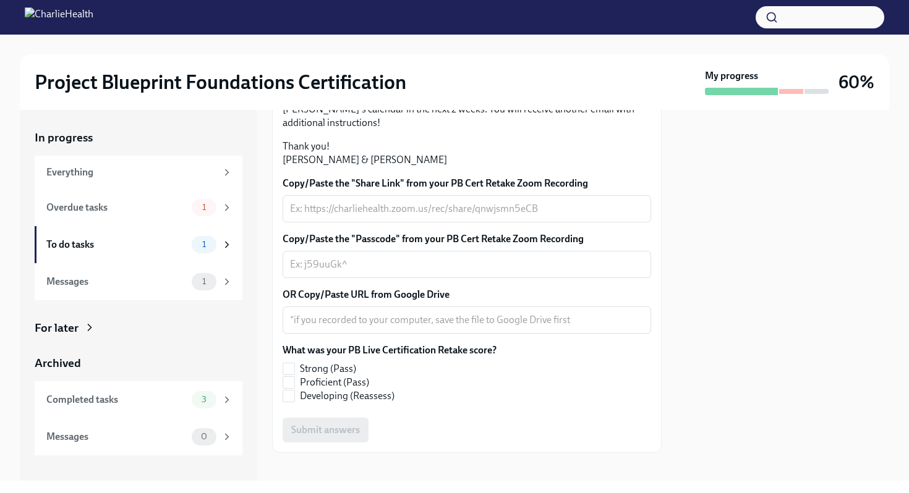
scroll to position [317, 0]
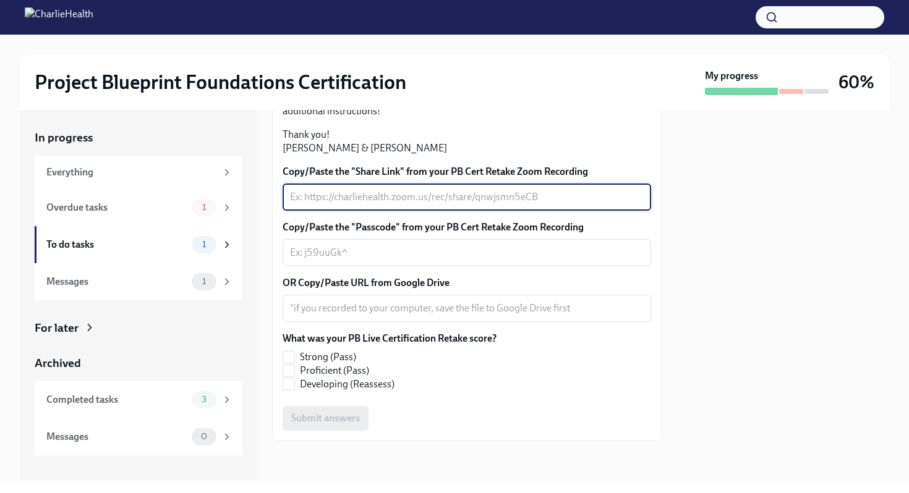
click at [396, 205] on textarea "Copy/Paste the "Share Link" from your PB Cert Retake Zoom Recording" at bounding box center [467, 197] width 354 height 15
paste textarea "[URL][DOMAIN_NAME]"
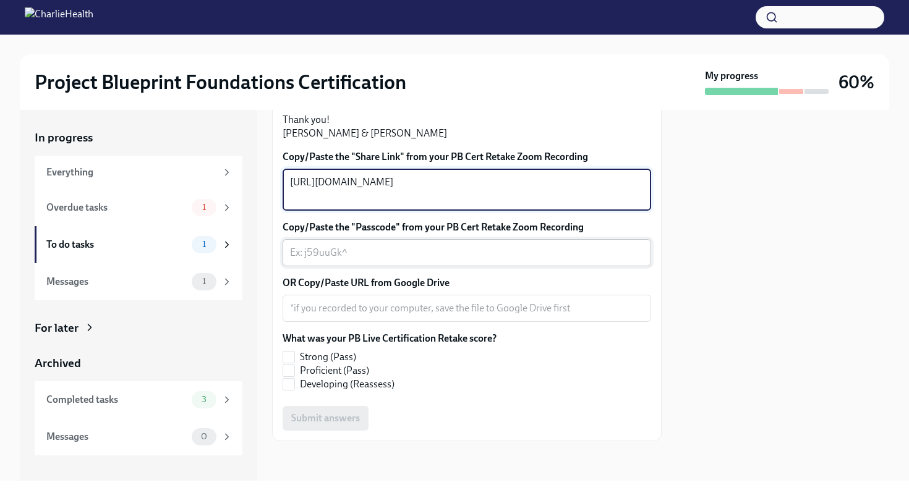
type textarea "[URL][DOMAIN_NAME]"
click at [346, 260] on textarea "Copy/Paste the "Passcode" from your PB Cert Retake Zoom Recording" at bounding box center [467, 253] width 354 height 15
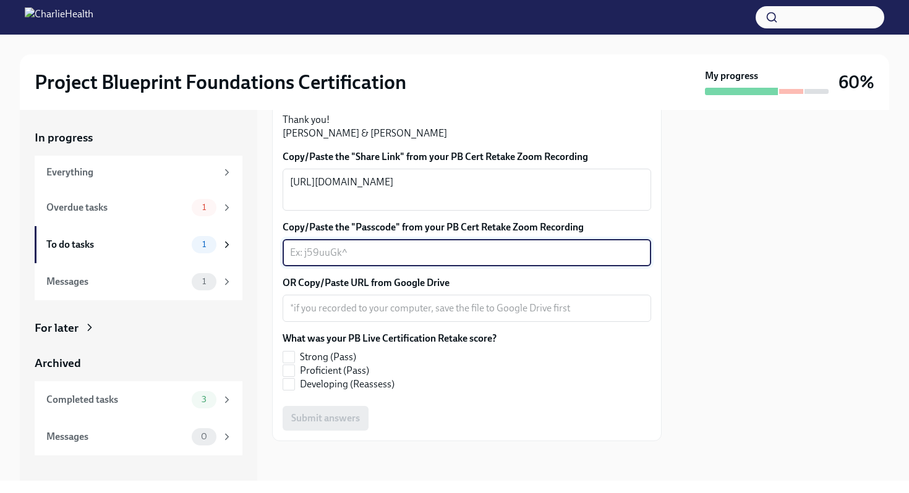
paste textarea "Jv2*M7CH"
type textarea "Jv2*M7CH"
click at [307, 364] on span "Strong (Pass)" at bounding box center [328, 358] width 56 height 14
click at [294, 363] on input "Strong (Pass)" at bounding box center [288, 357] width 11 height 11
checkbox input "true"
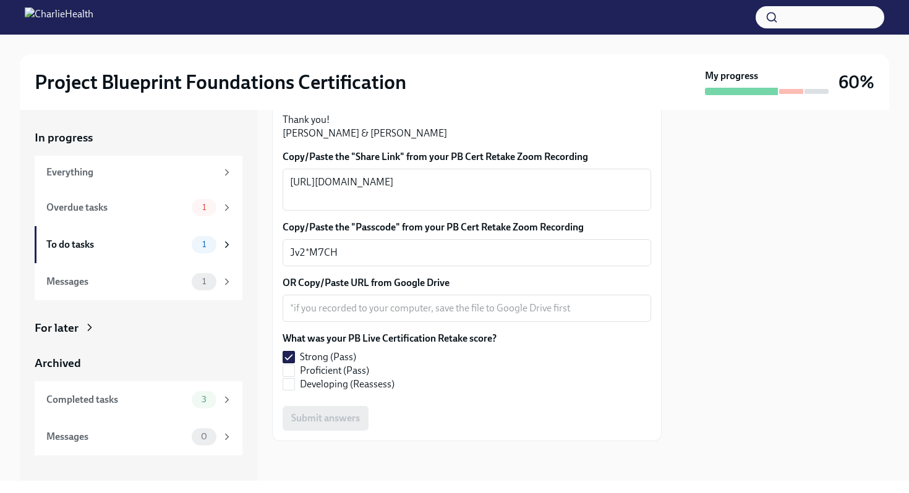
click at [330, 414] on div "Submit answers" at bounding box center [467, 418] width 369 height 25
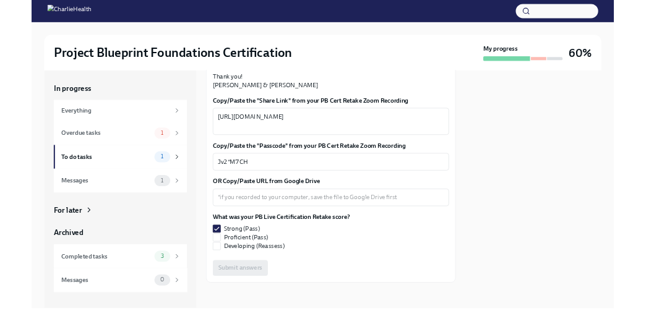
scroll to position [375, 0]
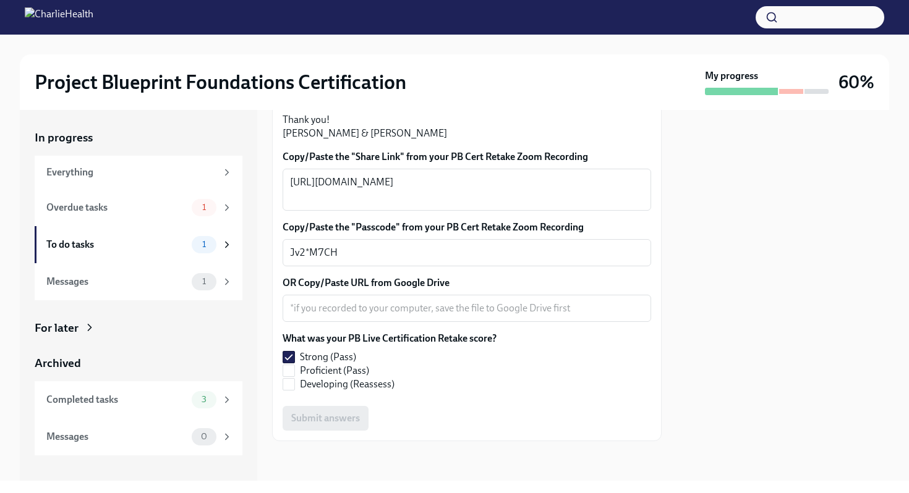
click at [346, 428] on div "Submit answers" at bounding box center [467, 418] width 369 height 25
drag, startPoint x: 345, startPoint y: 427, endPoint x: 343, endPoint y: 419, distance: 9.0
click at [346, 427] on div "Submit answers" at bounding box center [467, 418] width 369 height 25
click at [479, 61] on div "Project Blueprint Foundations Certification My progress 60%" at bounding box center [454, 82] width 869 height 56
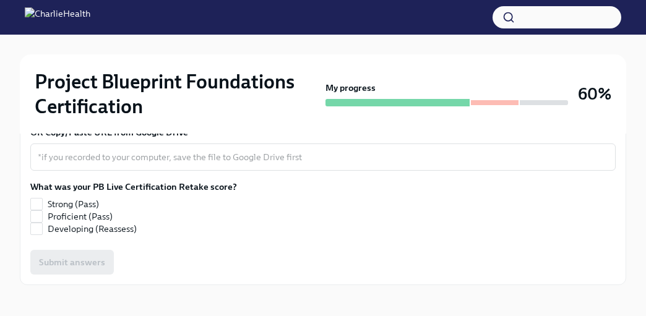
scroll to position [356, 0]
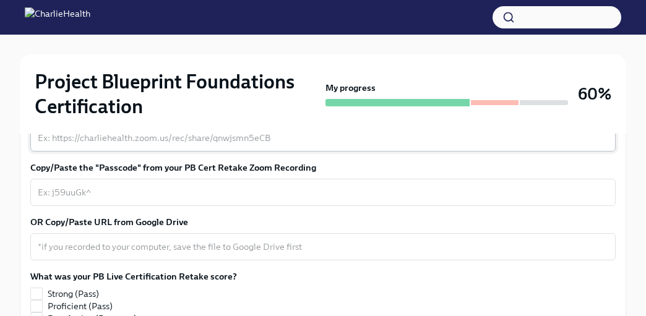
click at [169, 145] on textarea "Copy/Paste the "Share Link" from your PB Cert Retake Zoom Recording" at bounding box center [323, 137] width 570 height 15
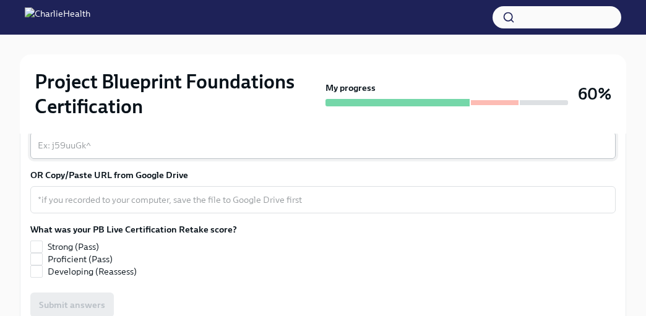
scroll to position [414, 0]
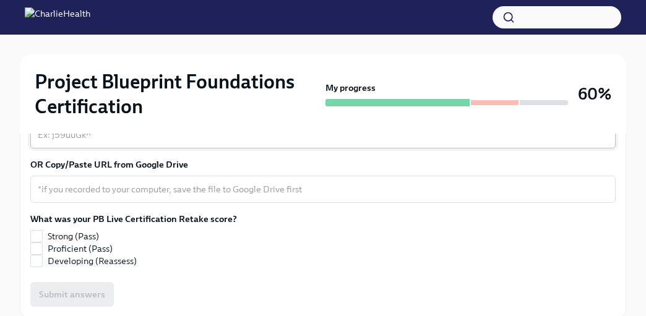
click at [147, 142] on textarea "Copy/Paste the "Passcode" from your PB Cert Retake Zoom Recording" at bounding box center [323, 134] width 570 height 15
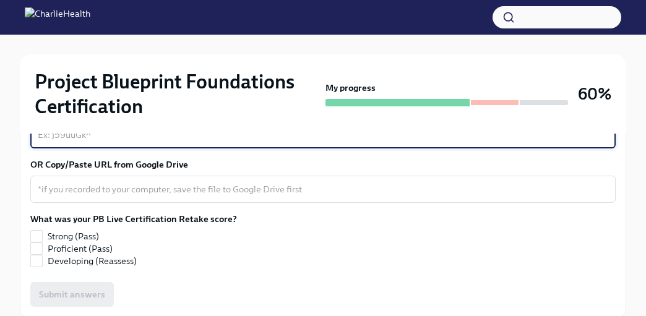
paste textarea "Jv2*M7CH"
type textarea "Jv2*M7CH"
click at [147, 88] on textarea "Copy/Paste the "Share Link" from your PB Cert Retake Zoom Recording" at bounding box center [323, 80] width 570 height 15
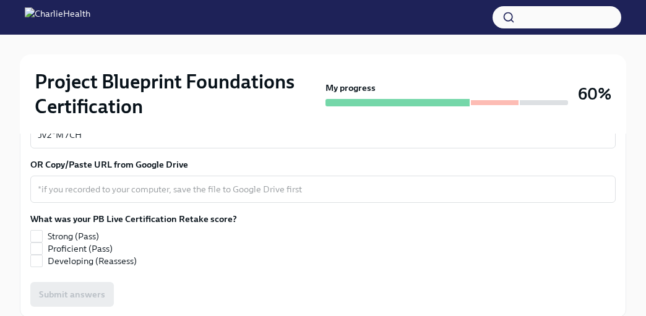
paste textarea "https://charliehealth.zoom.us/rec/share/YHErZazWhqqF0Qvhh8O7dRaF71gPfxfJtfIjxHB…"
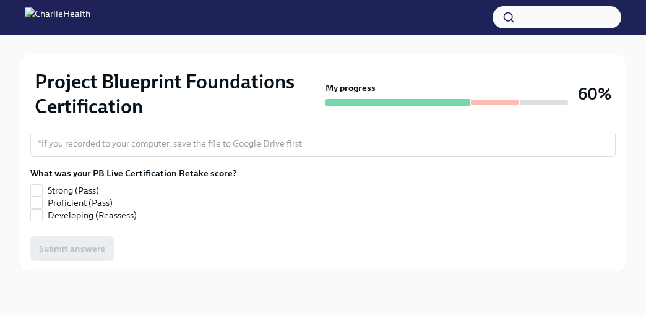
scroll to position [601, 0]
type textarea "https://charliehealth.zoom.us/rec/share/YHErZazWhqqF0Qvhh8O7dRaF71gPfxfJtfIjxHB…"
click at [35, 187] on input "Strong (Pass)" at bounding box center [36, 190] width 11 height 11
checkbox input "true"
click at [96, 252] on div "Submit answers" at bounding box center [322, 248] width 585 height 25
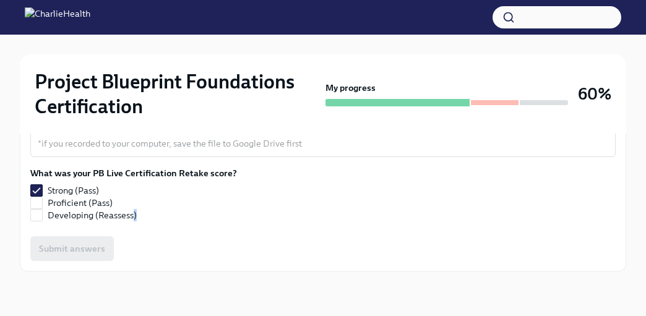
click at [96, 251] on div "Submit answers" at bounding box center [322, 248] width 585 height 25
click at [97, 250] on div "Submit answers" at bounding box center [322, 248] width 585 height 25
click at [98, 250] on div "Submit answers" at bounding box center [322, 248] width 585 height 25
click at [99, 250] on div "Submit answers" at bounding box center [322, 248] width 585 height 25
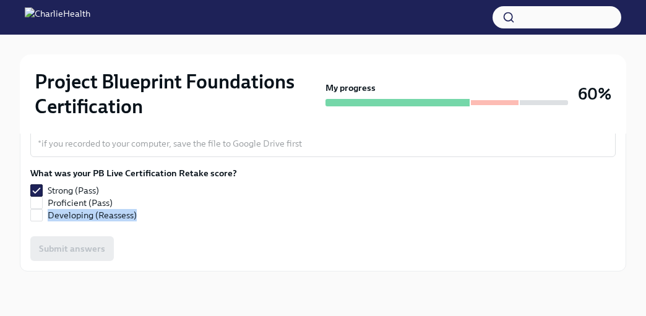
click at [99, 250] on div "Submit answers" at bounding box center [322, 248] width 585 height 25
click at [96, 249] on div "Submit answers" at bounding box center [322, 248] width 585 height 25
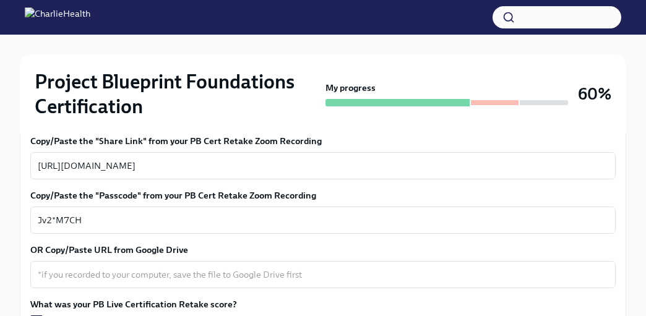
scroll to position [0, 0]
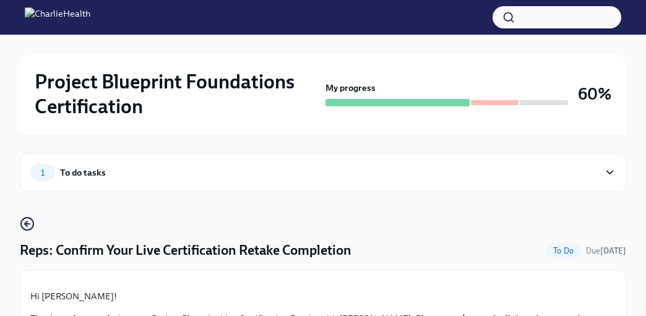
click at [156, 166] on div "1 To do tasks" at bounding box center [314, 172] width 568 height 17
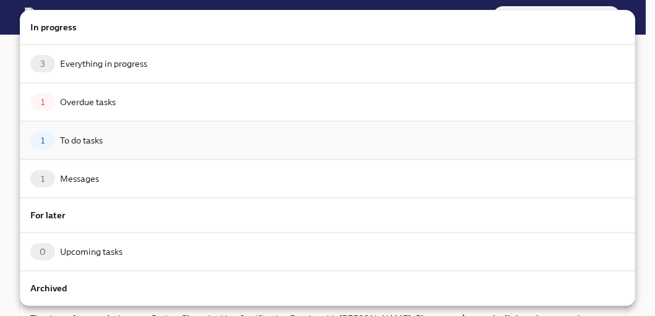
click at [115, 141] on div "1 To do tasks" at bounding box center [327, 140] width 594 height 17
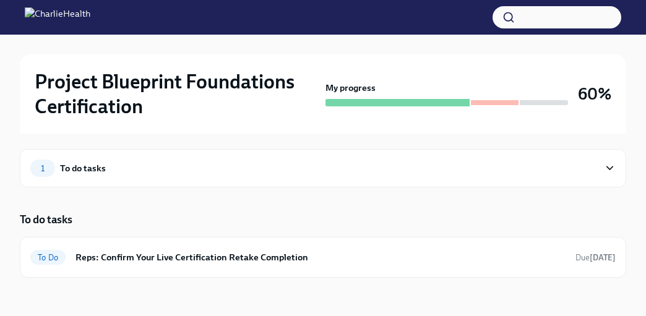
scroll to position [11, 0]
